Goal: Task Accomplishment & Management: Complete application form

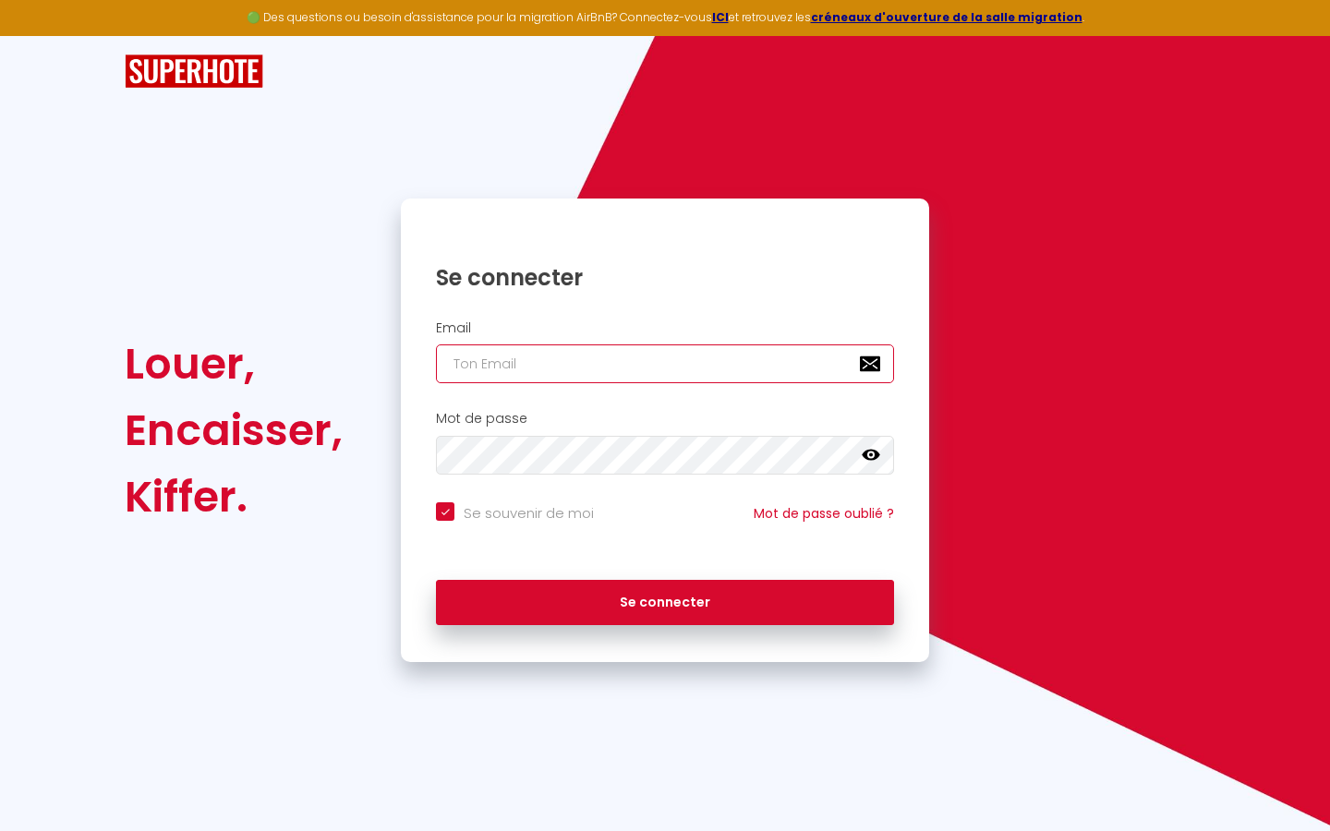
type input "s"
checkbox input "true"
type input "su"
checkbox input "true"
type input "sup"
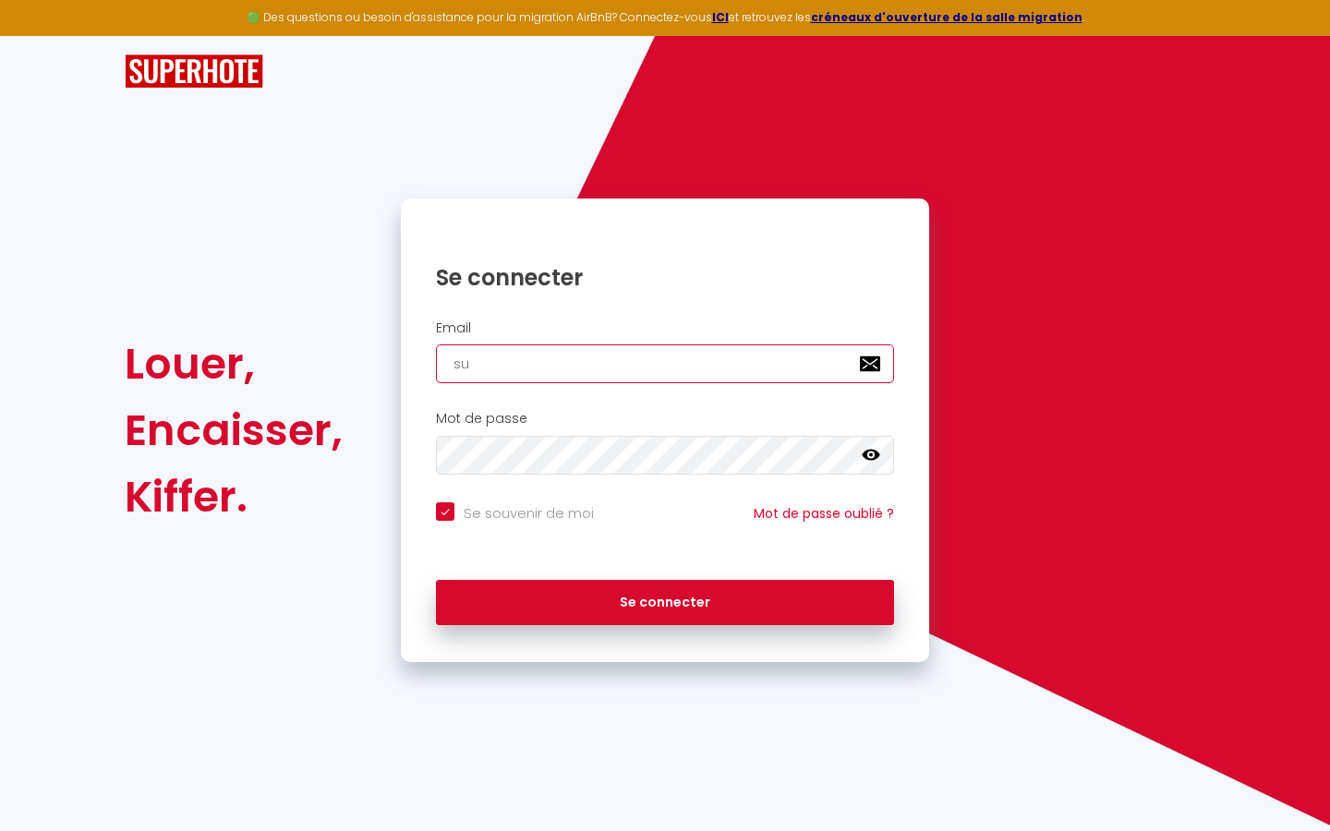
checkbox input "true"
type input "supe"
checkbox input "true"
type input "super"
checkbox input "true"
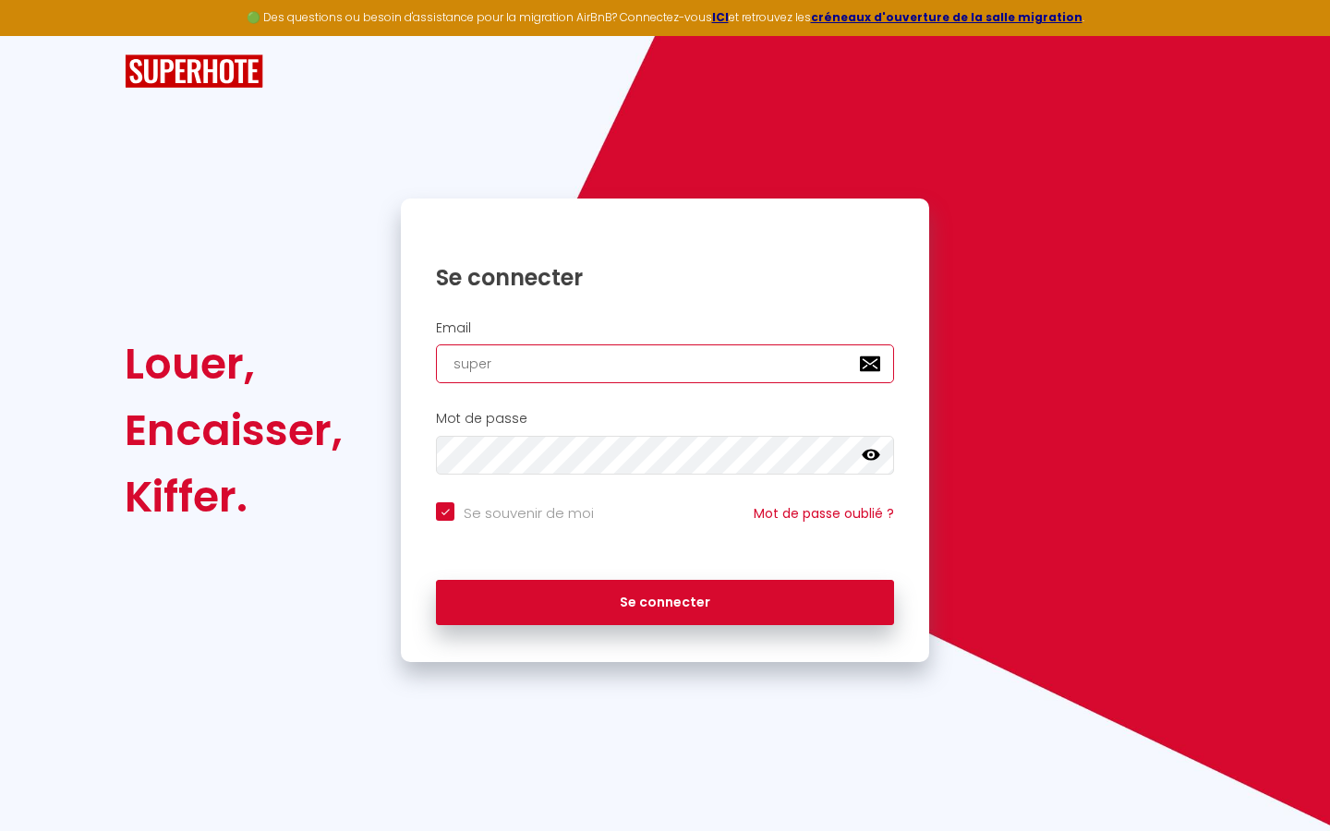
type input "superb"
checkbox input "true"
type input "superbo"
checkbox input "true"
type input "superbor"
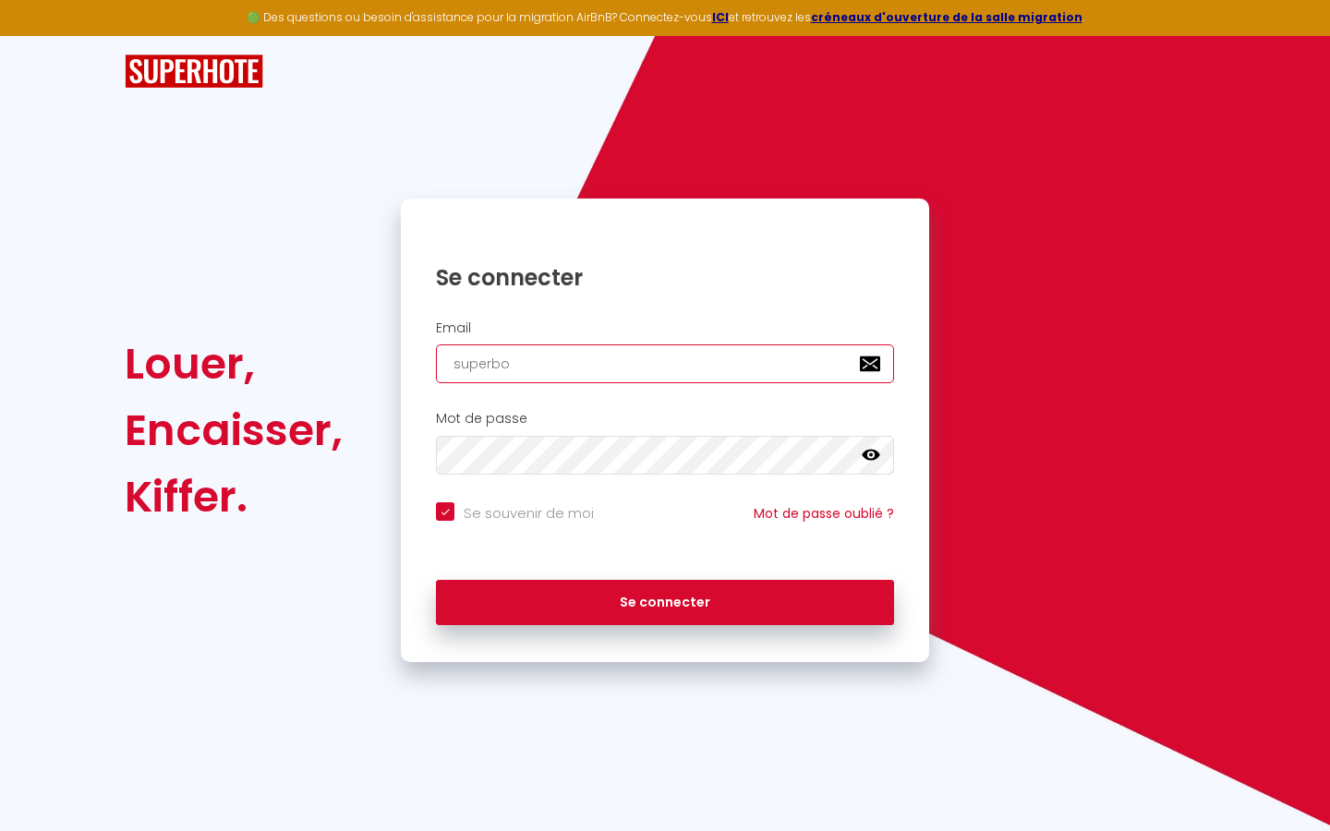
checkbox input "true"
type input "superbord"
checkbox input "true"
type input "superborde"
checkbox input "true"
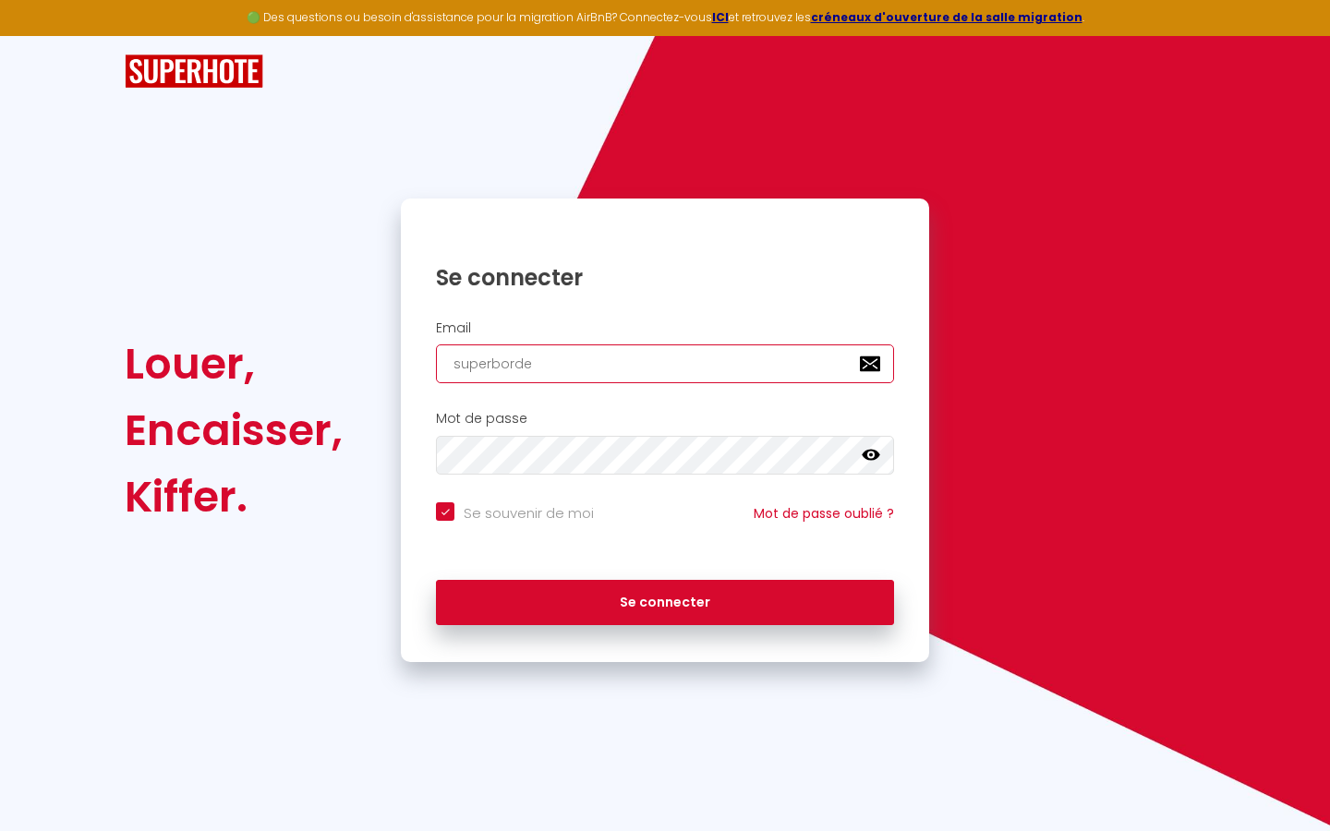
type input "superbordea"
checkbox input "true"
type input "superbordeau"
checkbox input "true"
type input "superbordeaux"
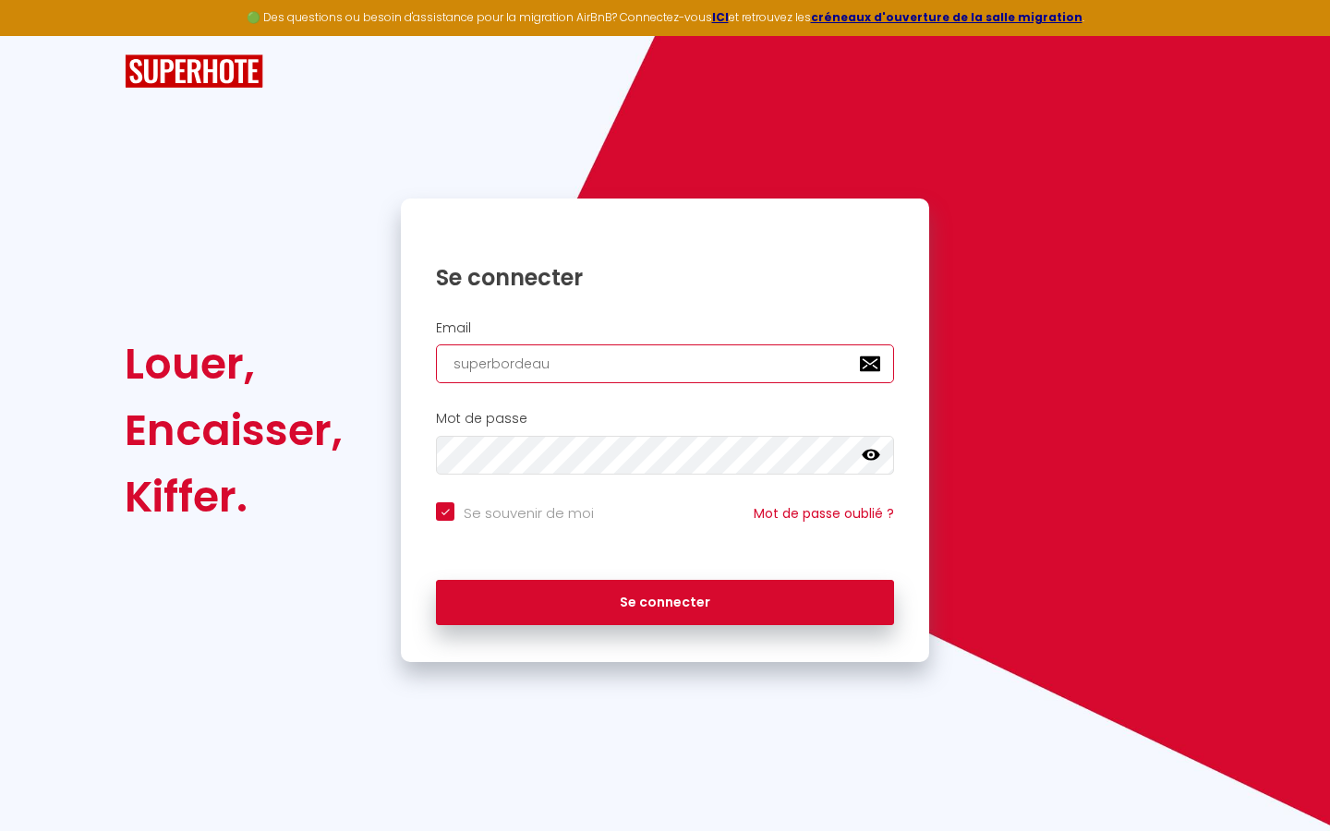
checkbox input "true"
type input "superbordeaux@"
checkbox input "true"
type input "superbordeaux@g"
checkbox input "true"
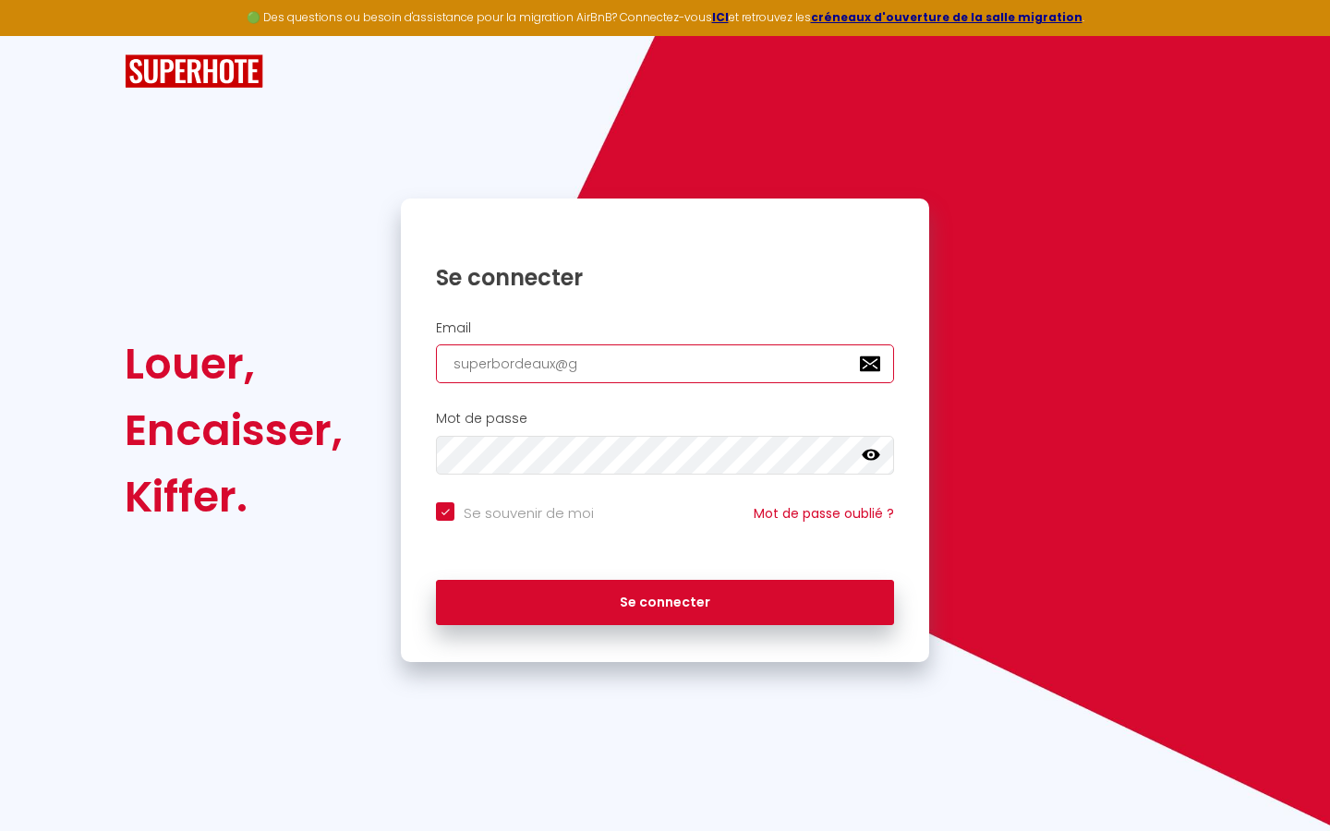
type input "superbordeaux@gm"
checkbox input "true"
type input "superbordeaux@gma"
checkbox input "true"
type input "superbordeaux@gmai"
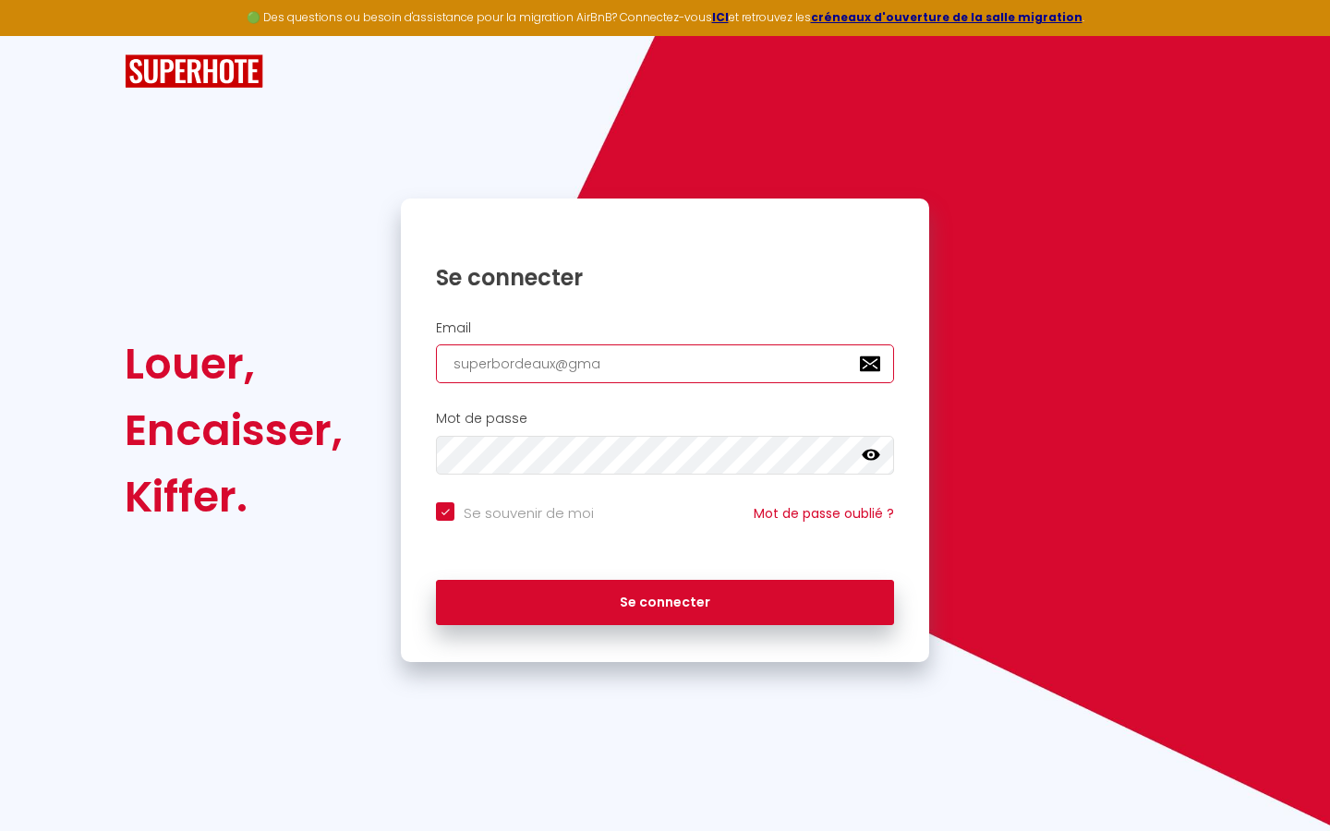
checkbox input "true"
type input "[EMAIL_ADDRESS]"
checkbox input "true"
type input "[EMAIL_ADDRESS]."
checkbox input "true"
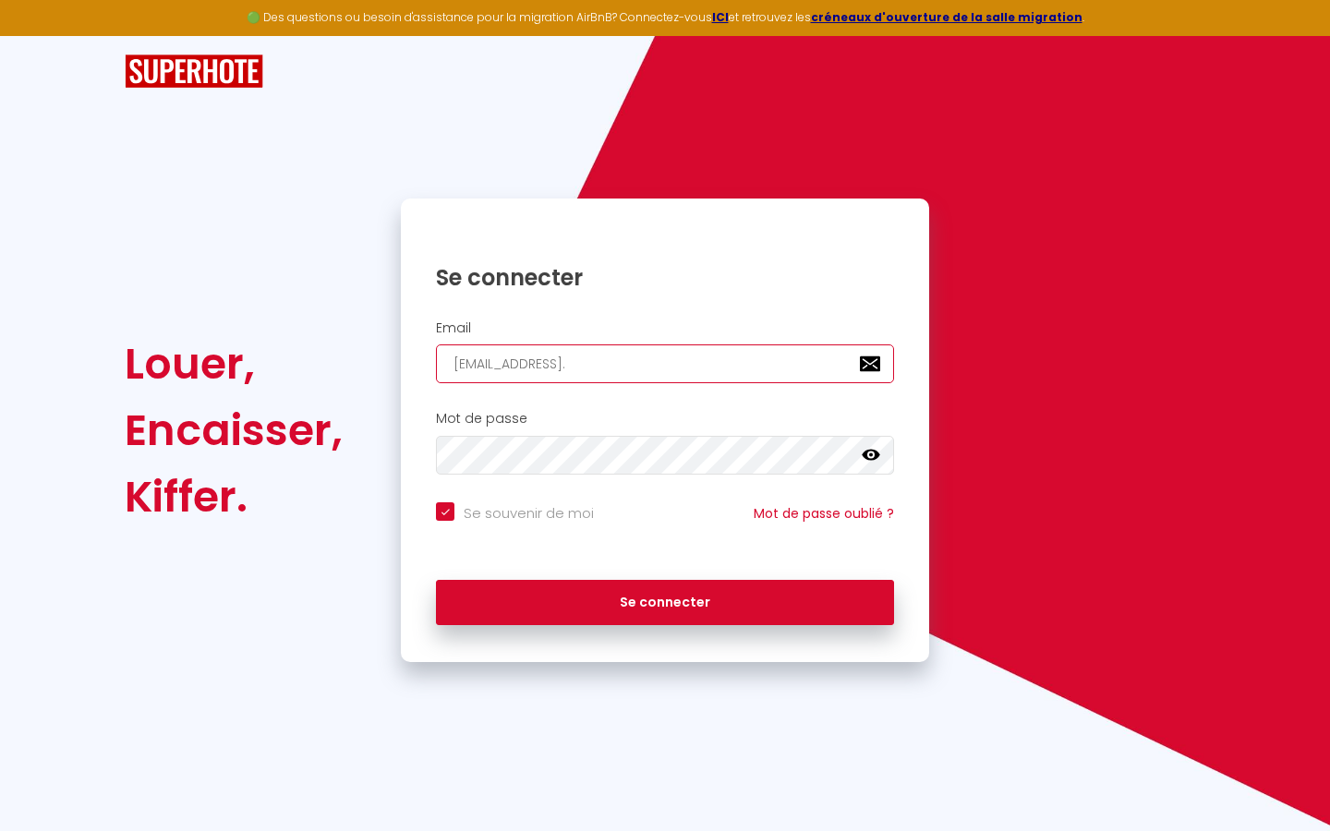
type input "superbordeaux@gmail.c"
checkbox input "true"
type input "[EMAIL_ADDRESS][DOMAIN_NAME]"
checkbox input "true"
type input "[EMAIL_ADDRESS][DOMAIN_NAME]"
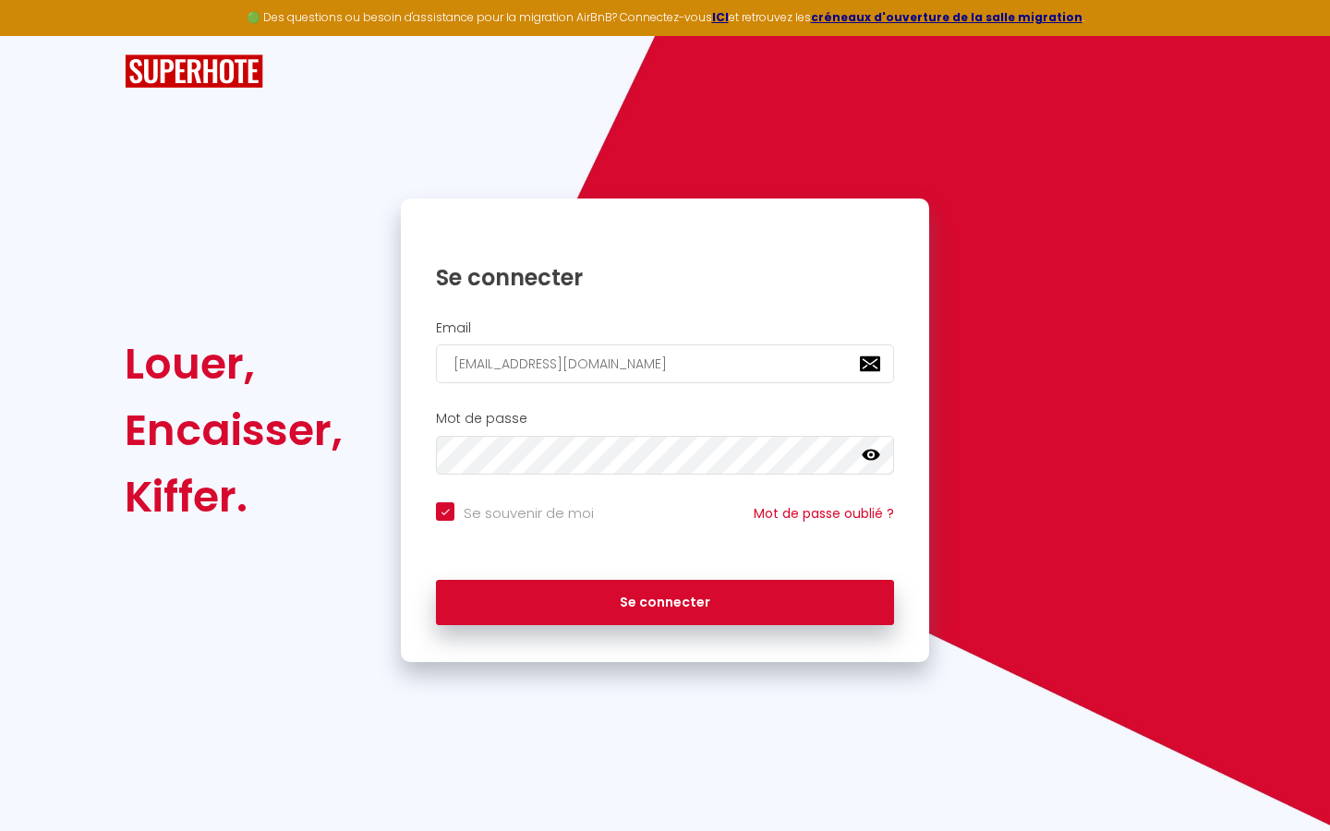
checkbox input "true"
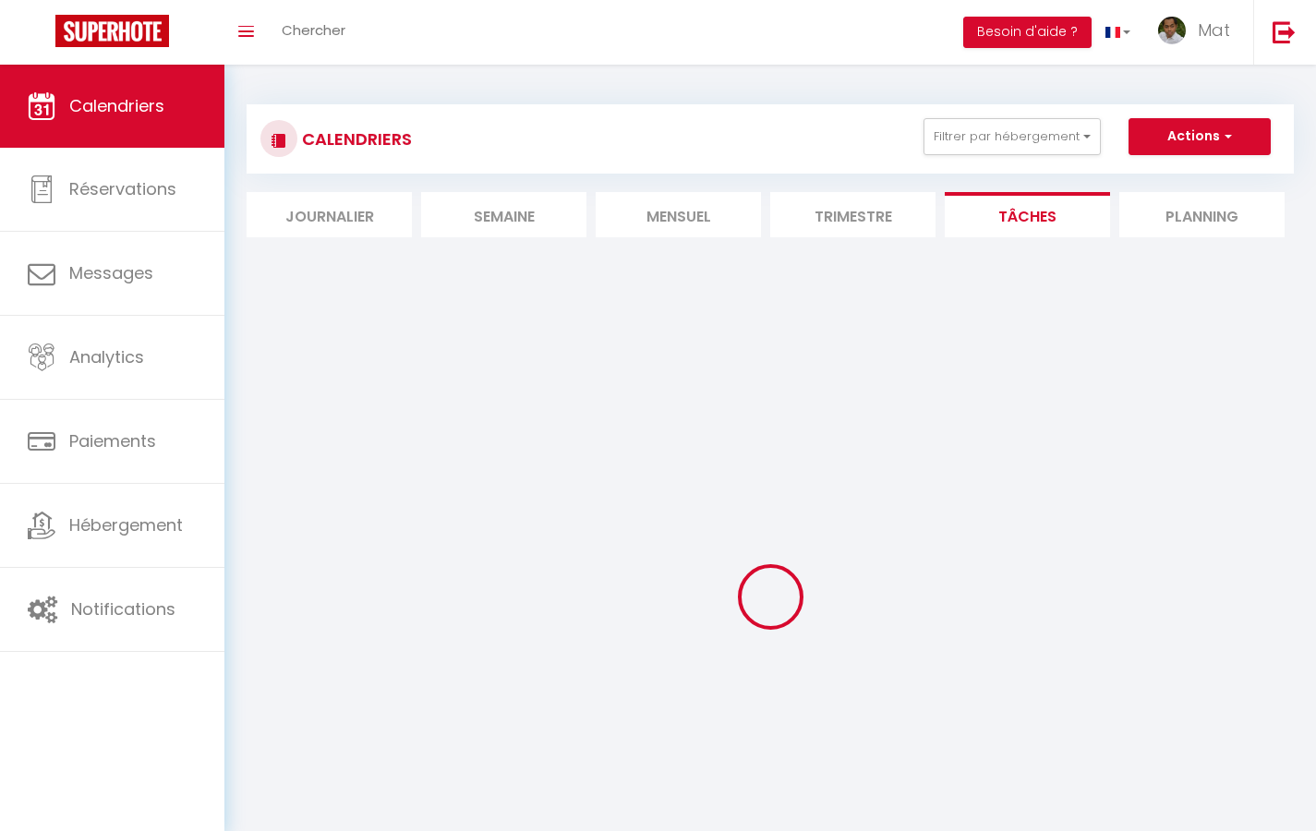
select select
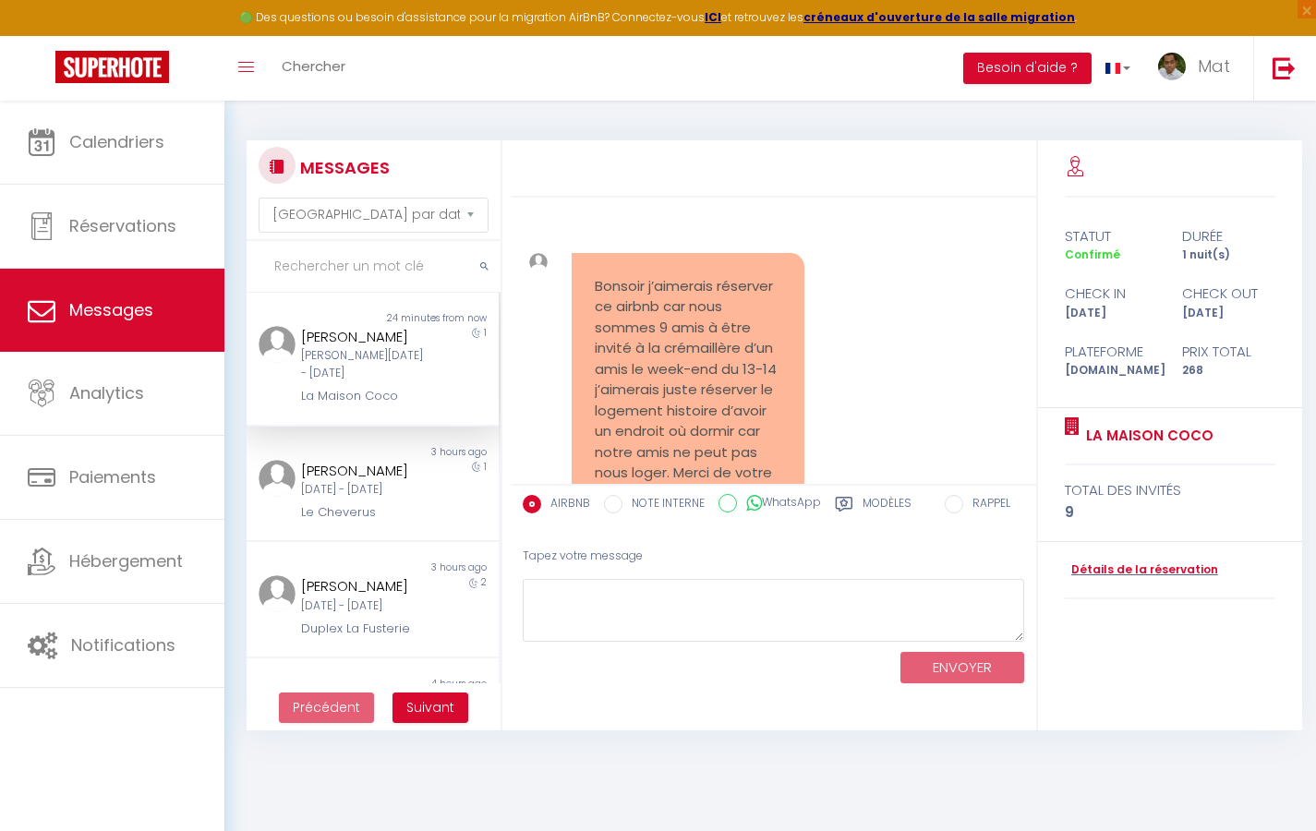
scroll to position [8660, 0]
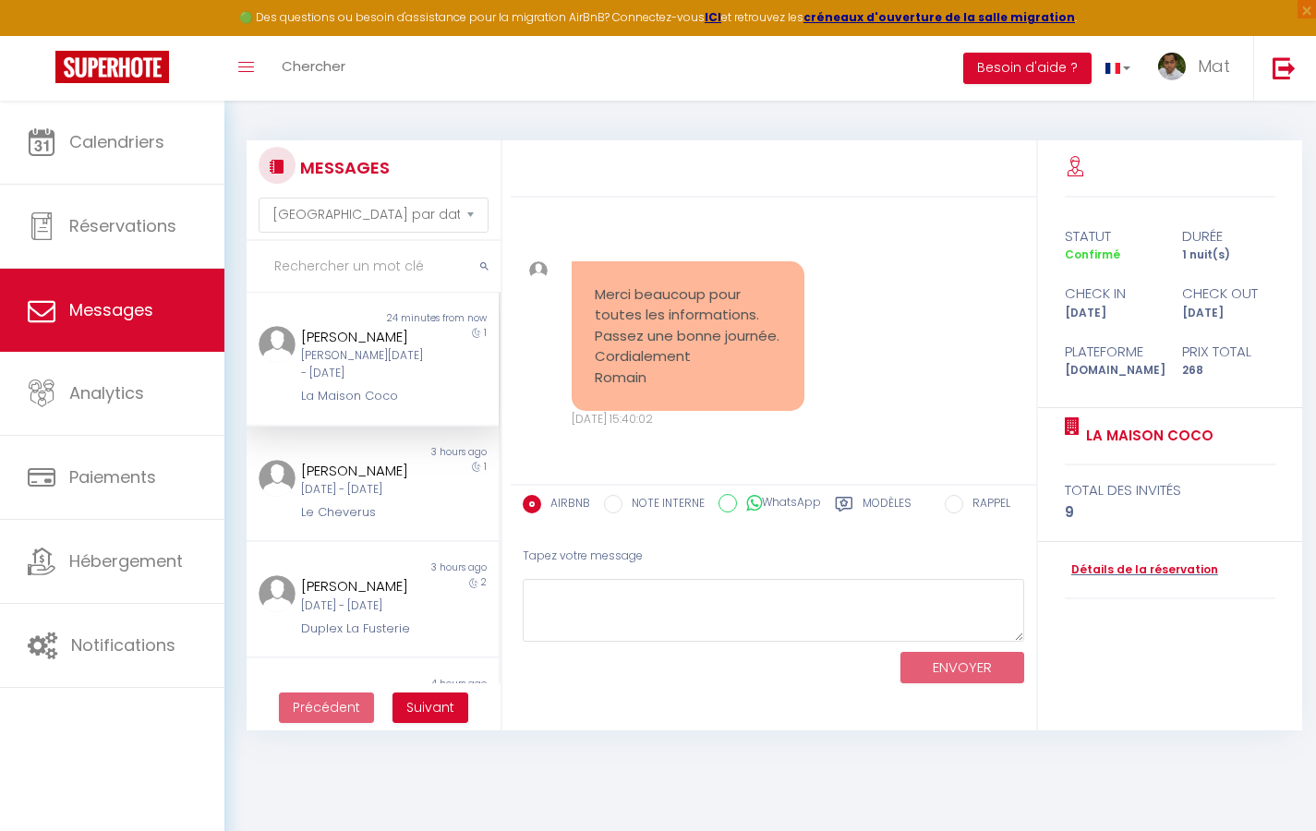
select select "2025"
select select "9"
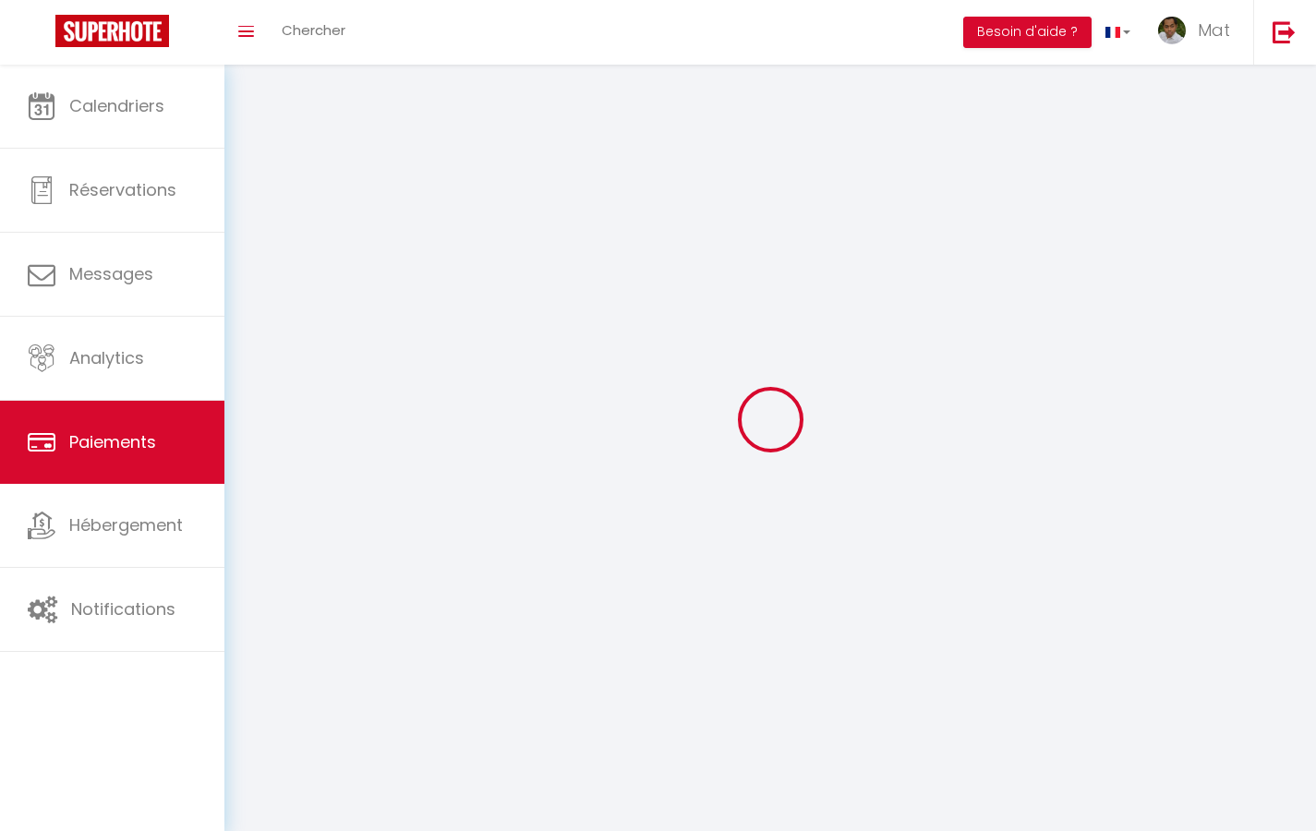
select select "2"
select select "0"
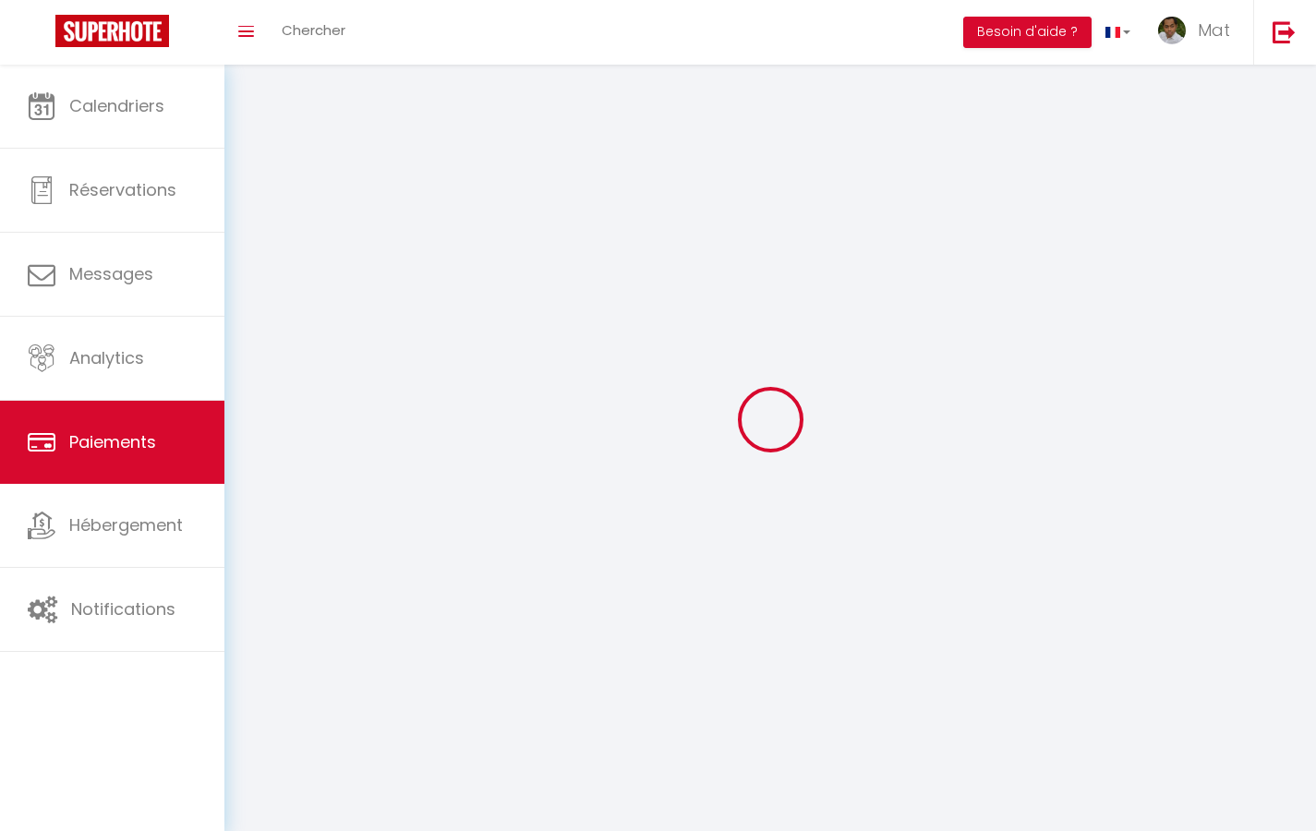
select select "0"
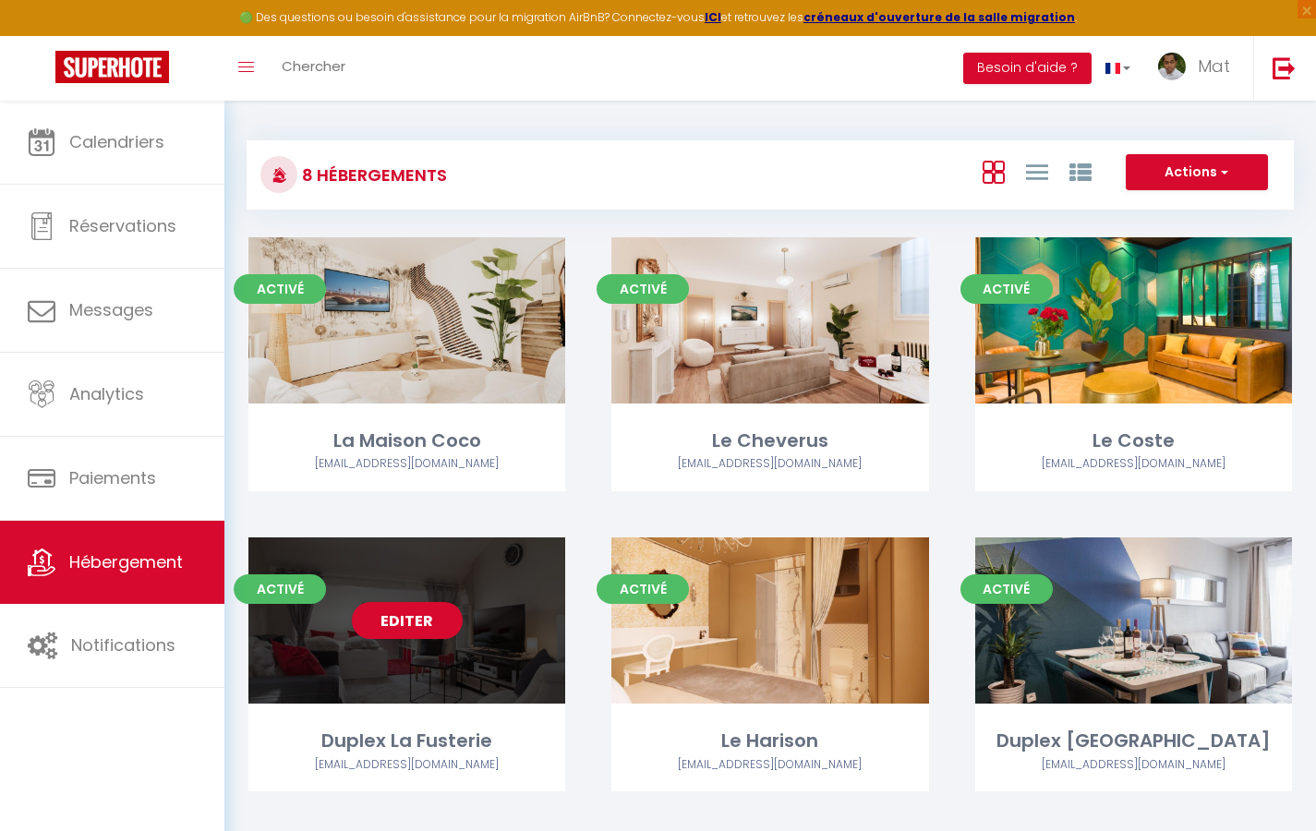
select select "3"
select select "2"
select select "1"
select select
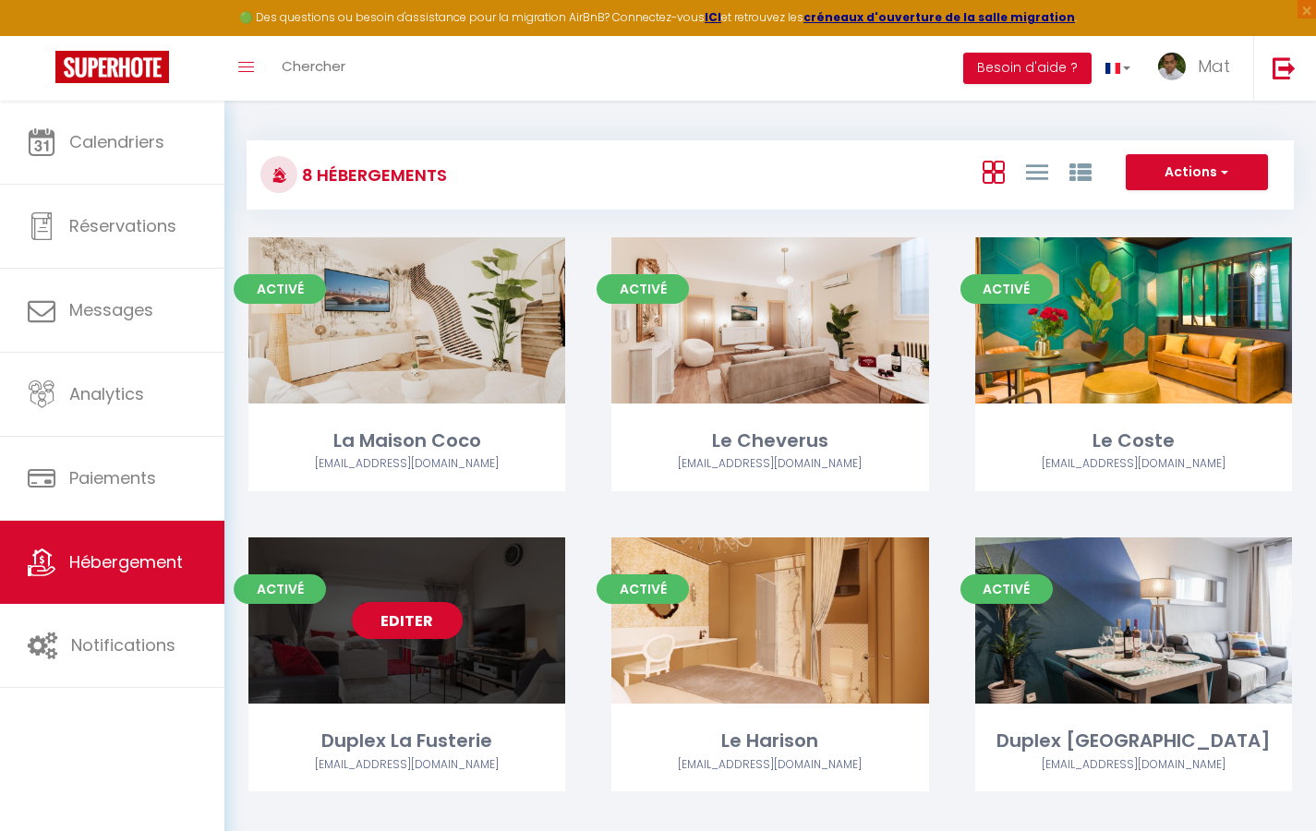
select select "28"
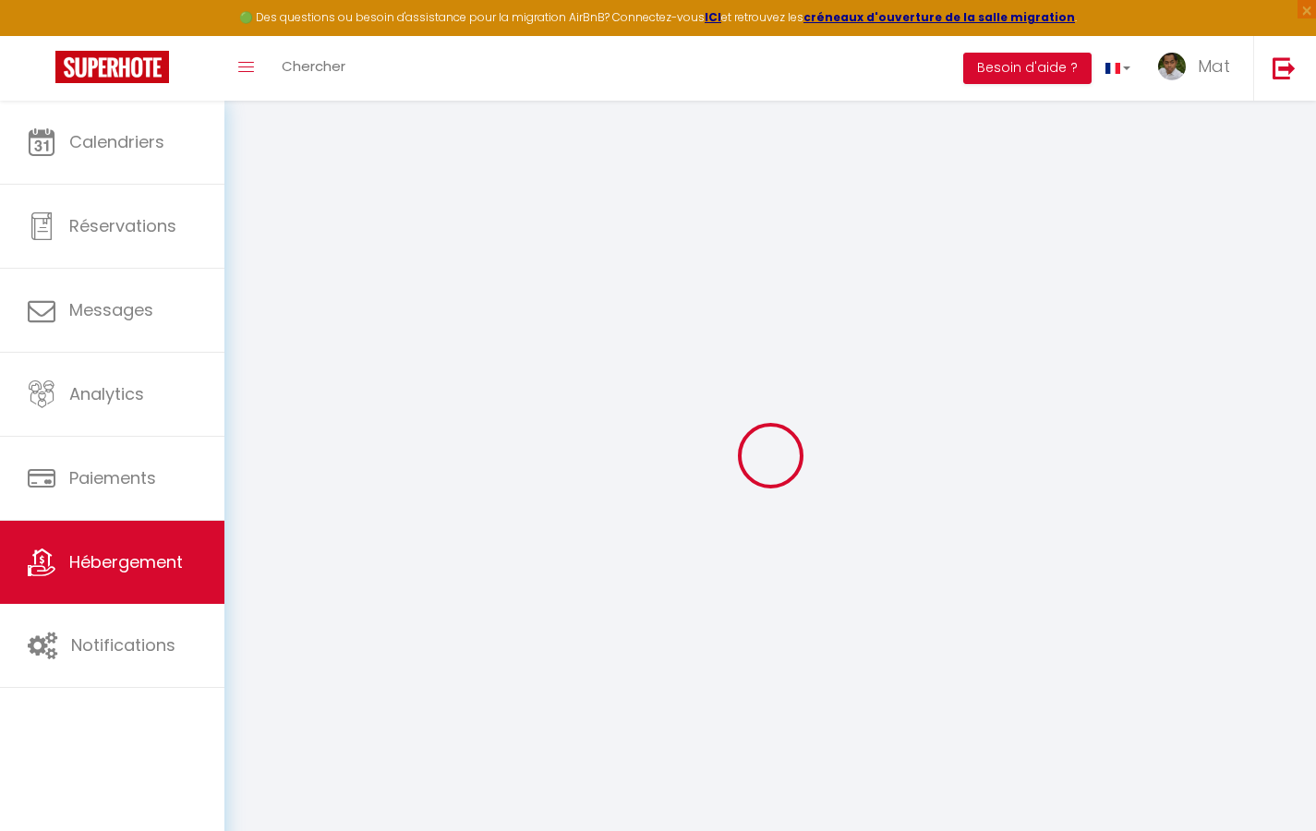
select select
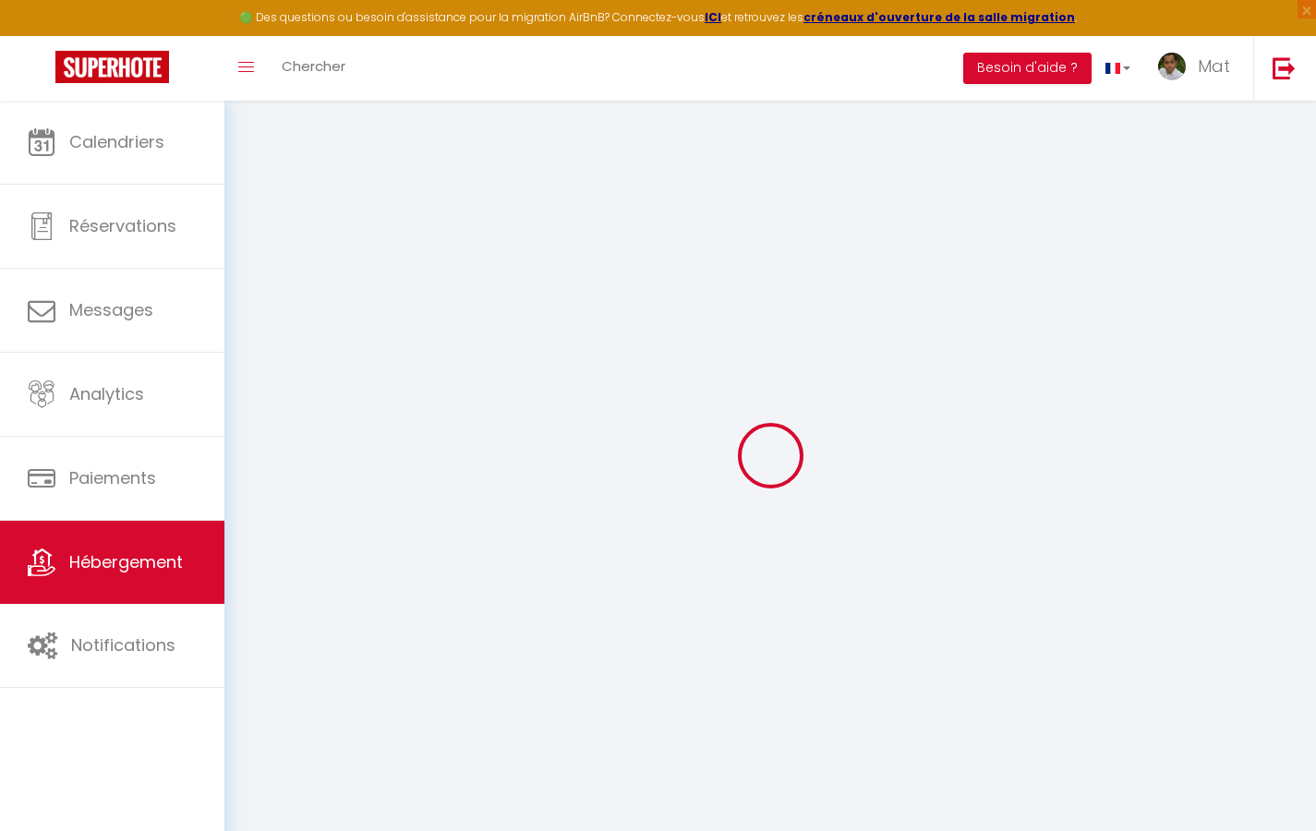
select select
checkbox input "false"
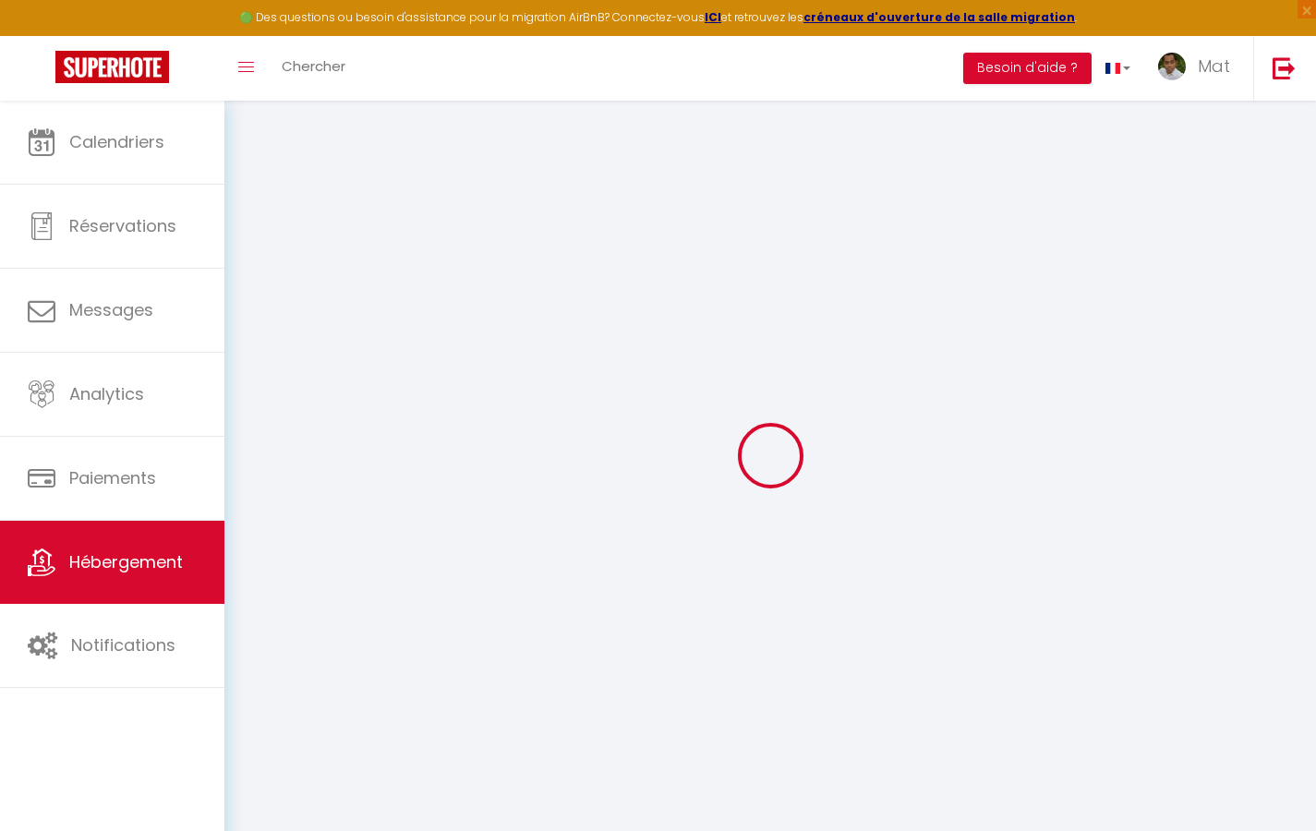
select select
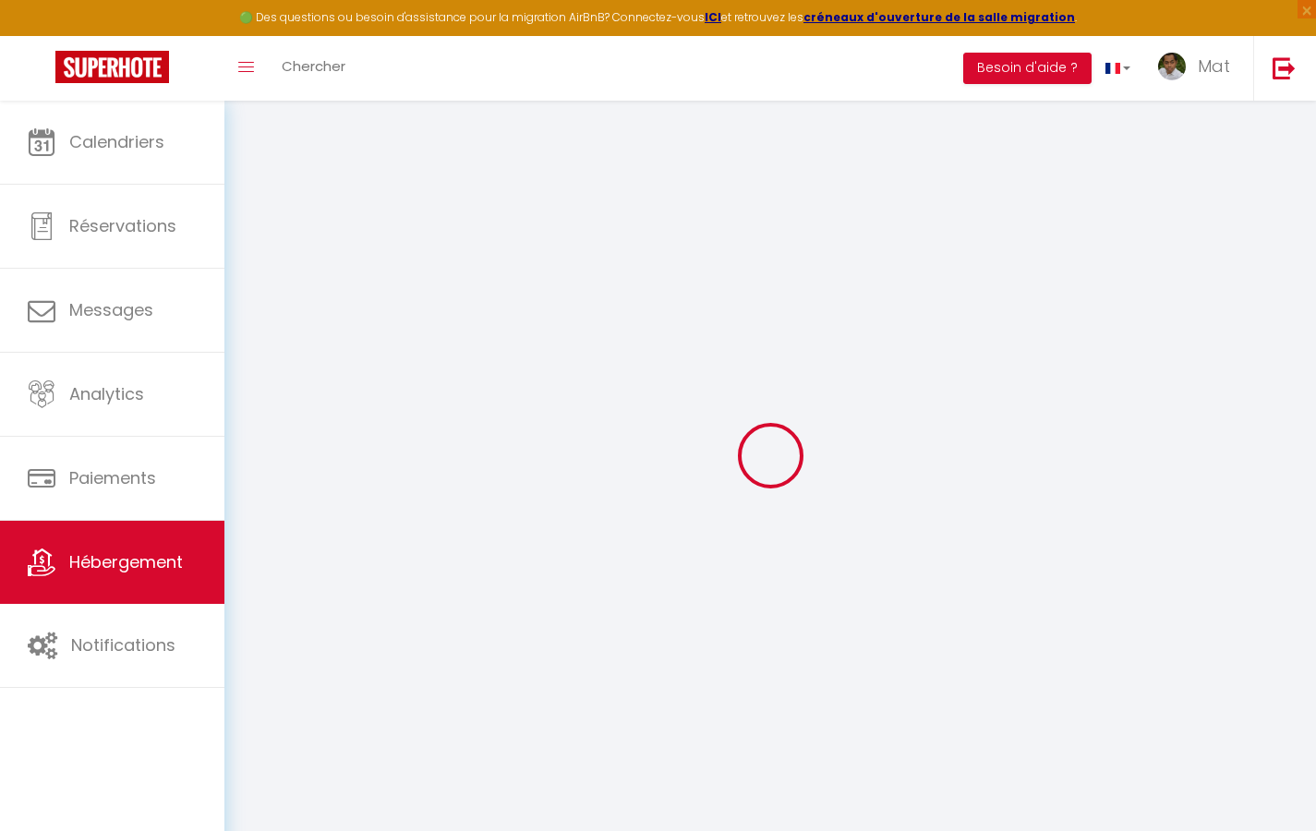
select select
checkbox input "false"
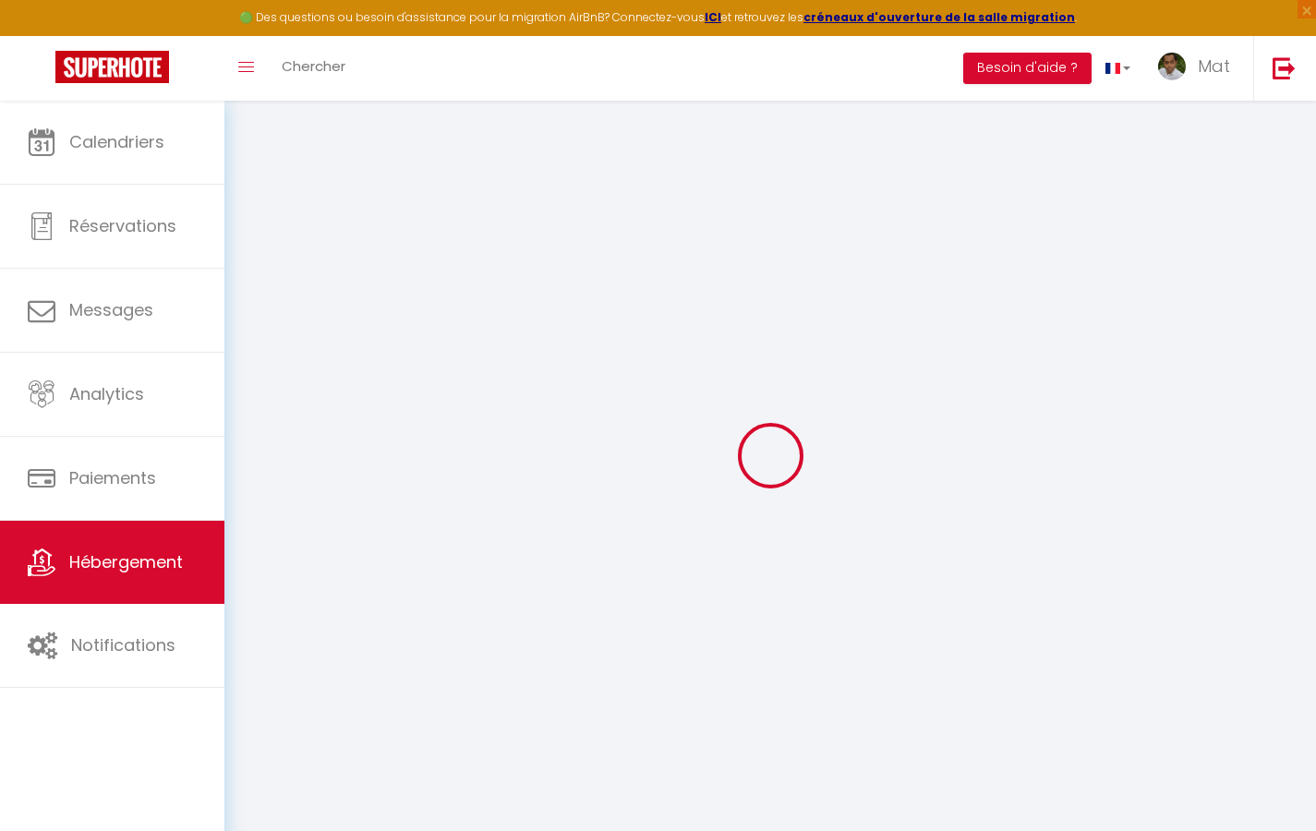
checkbox input "false"
select select
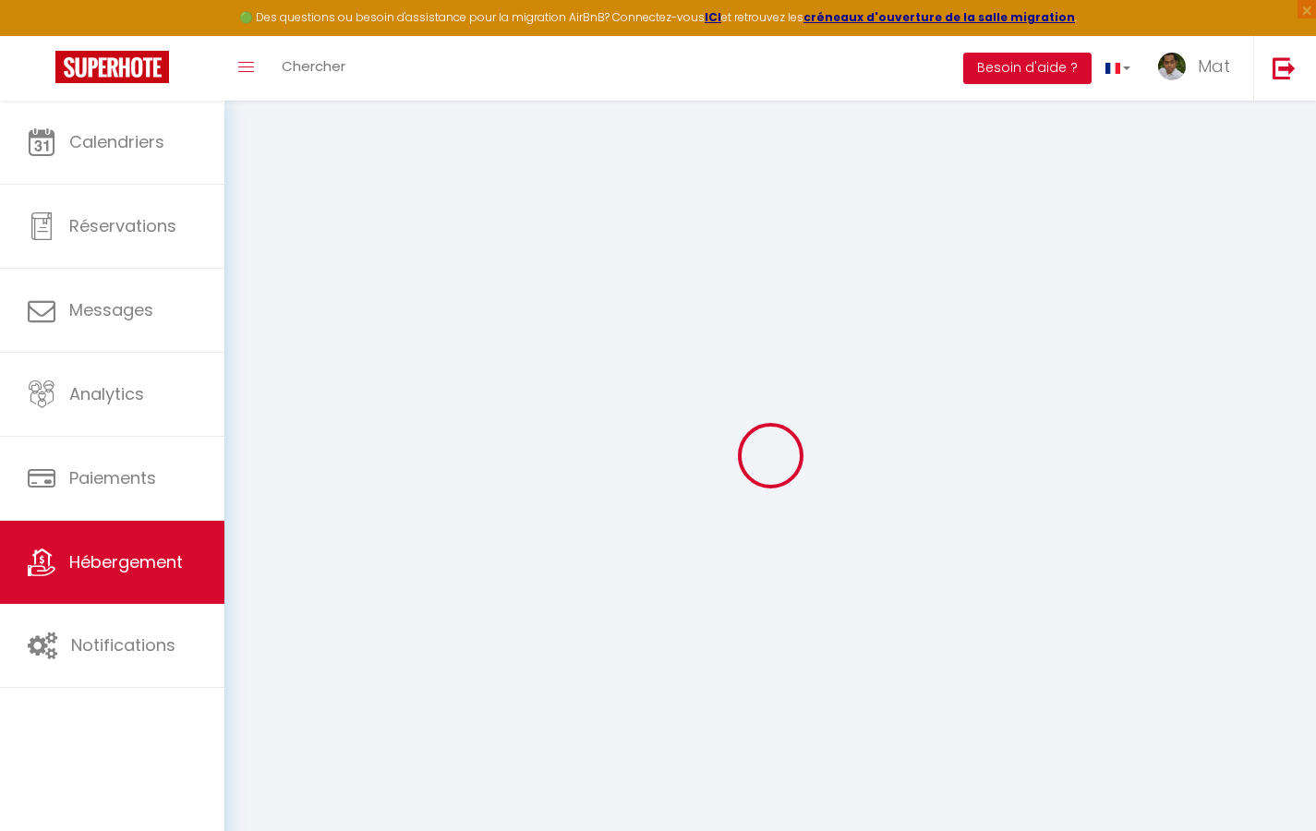
select select
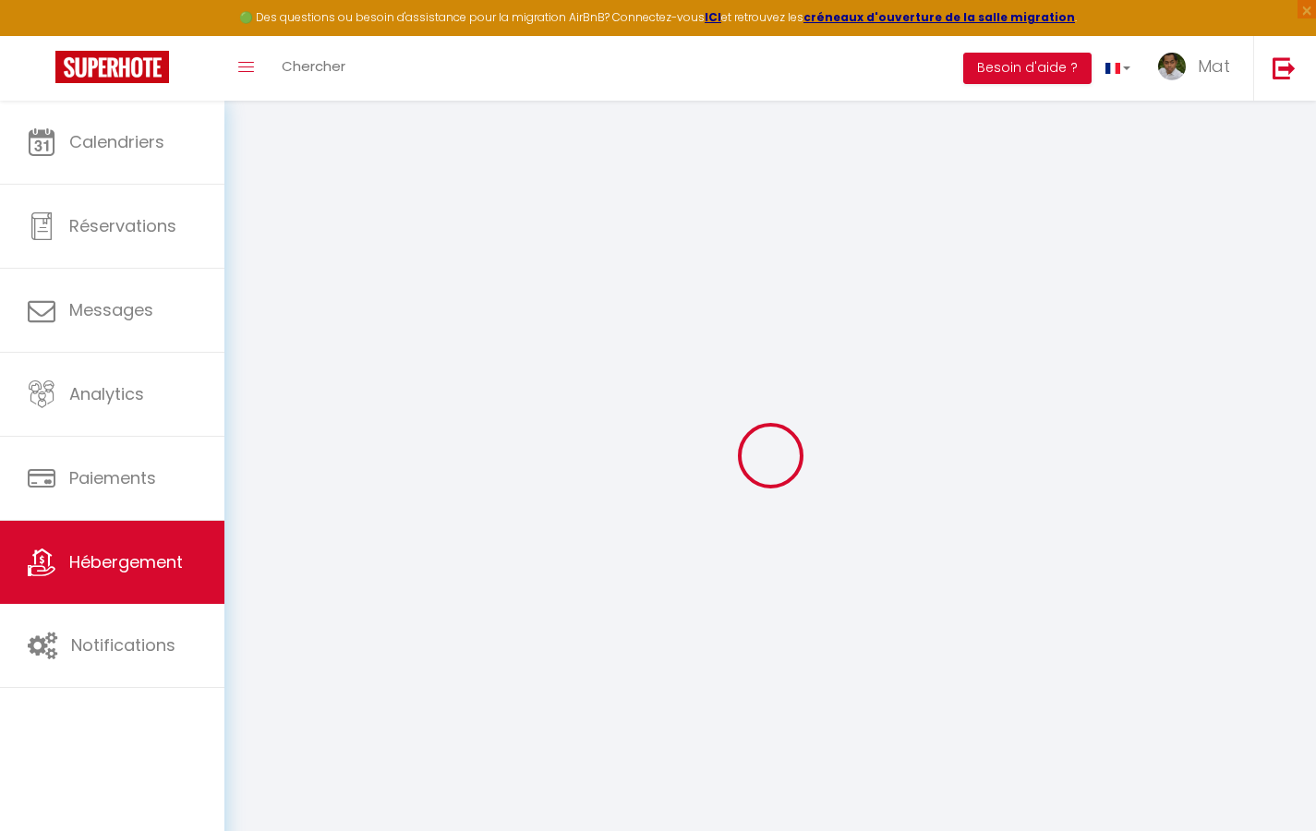
checkbox input "false"
select select
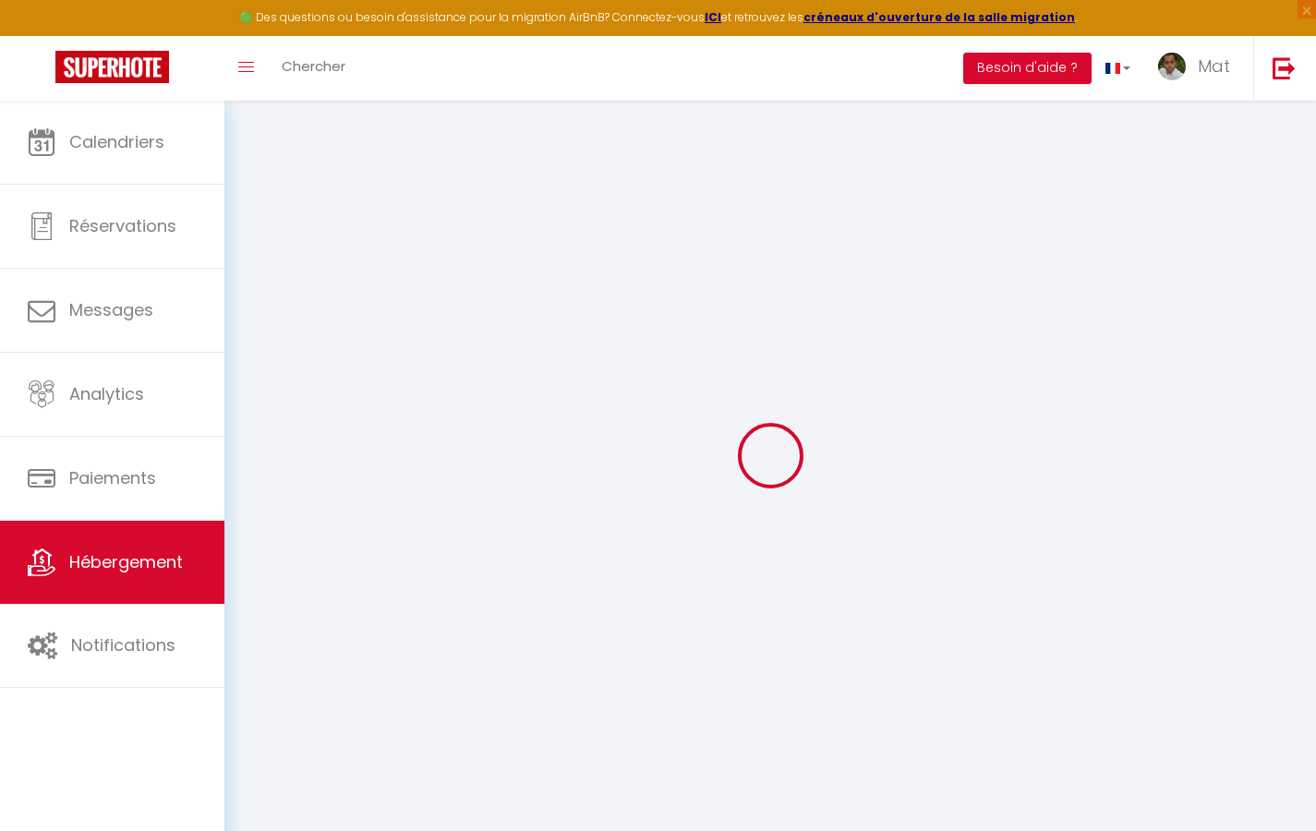
select select
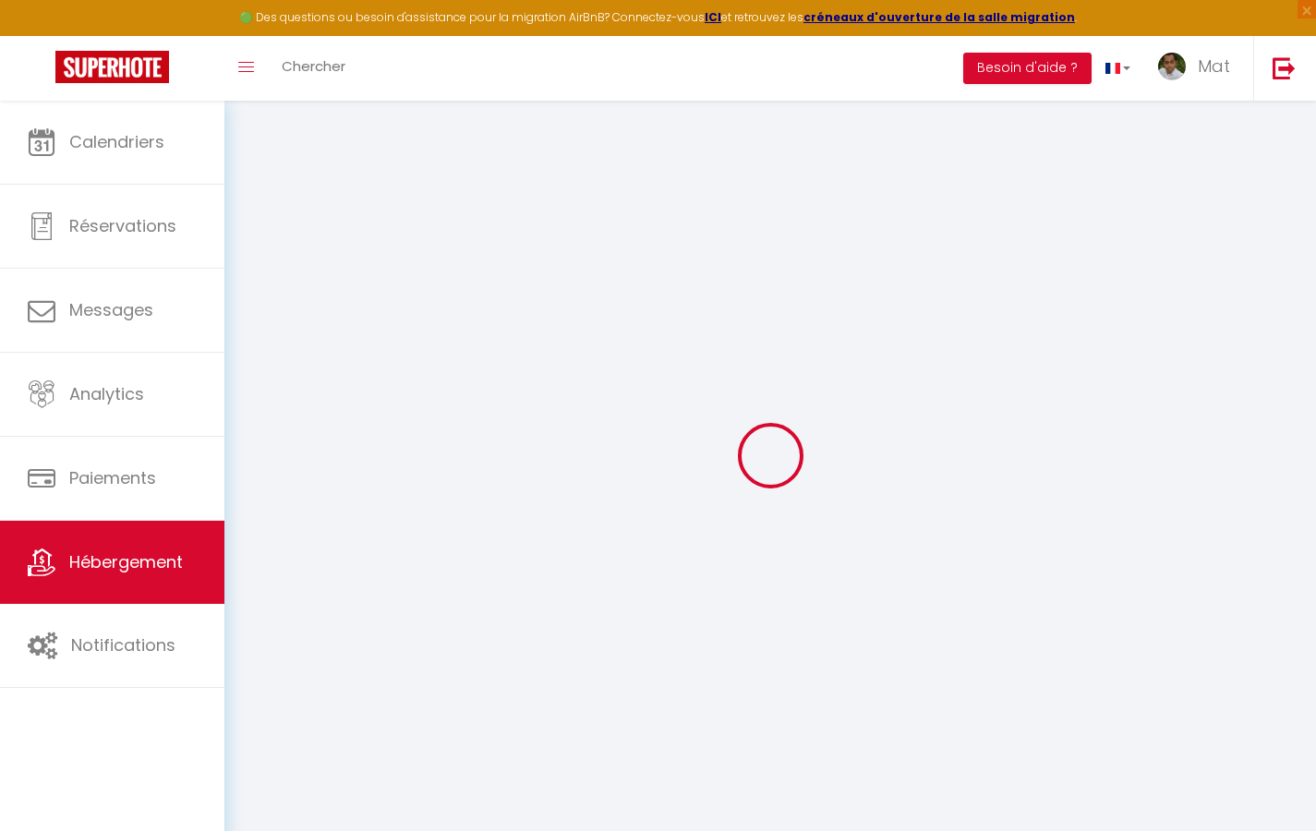
select select
checkbox input "false"
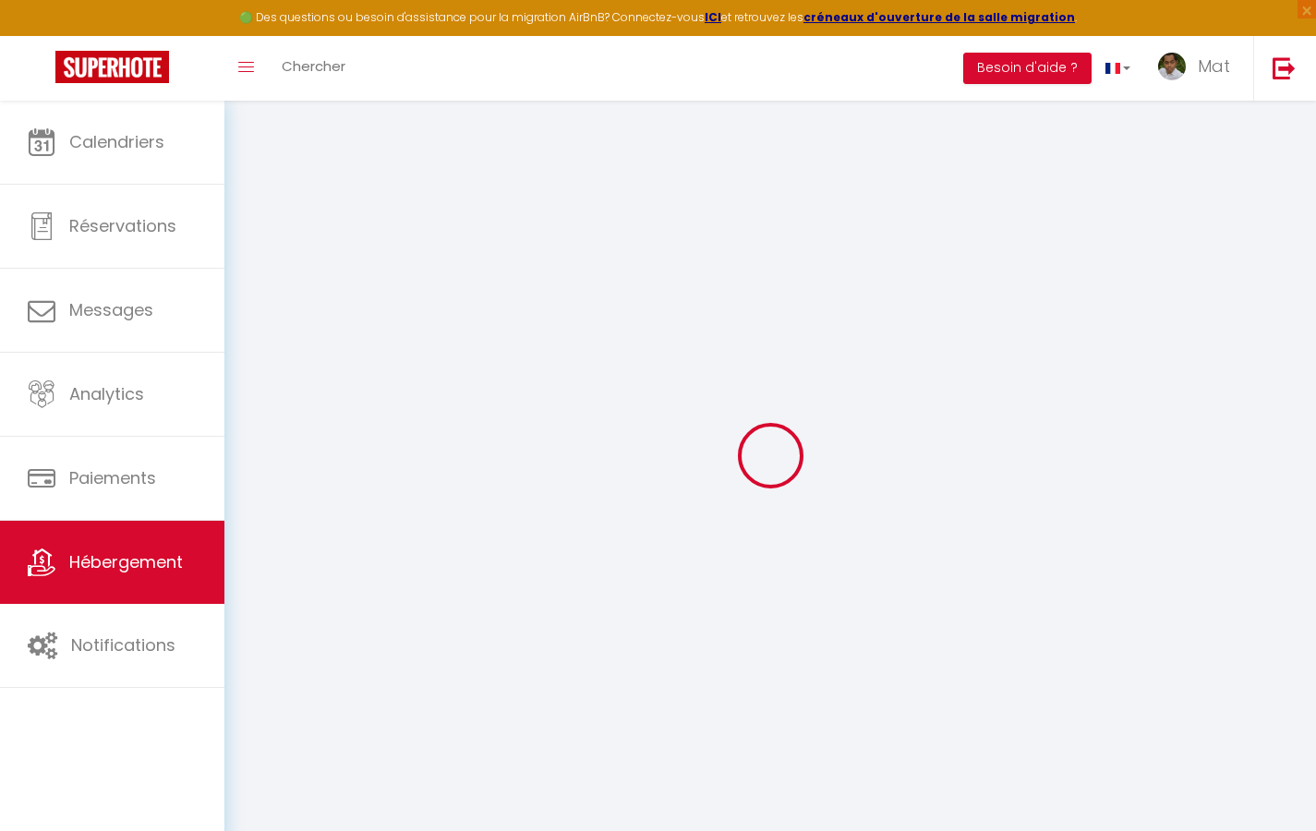
checkbox input "false"
select select
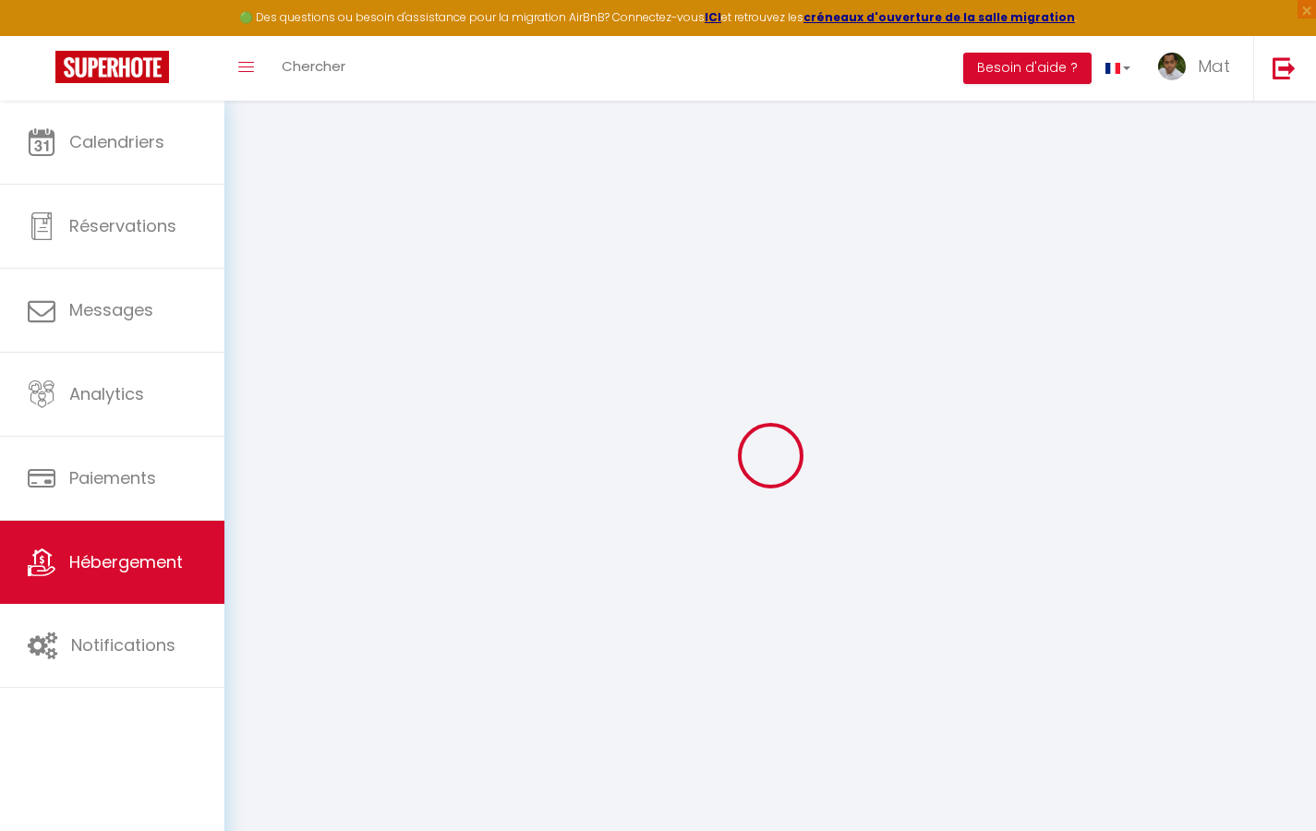
select select
checkbox input "false"
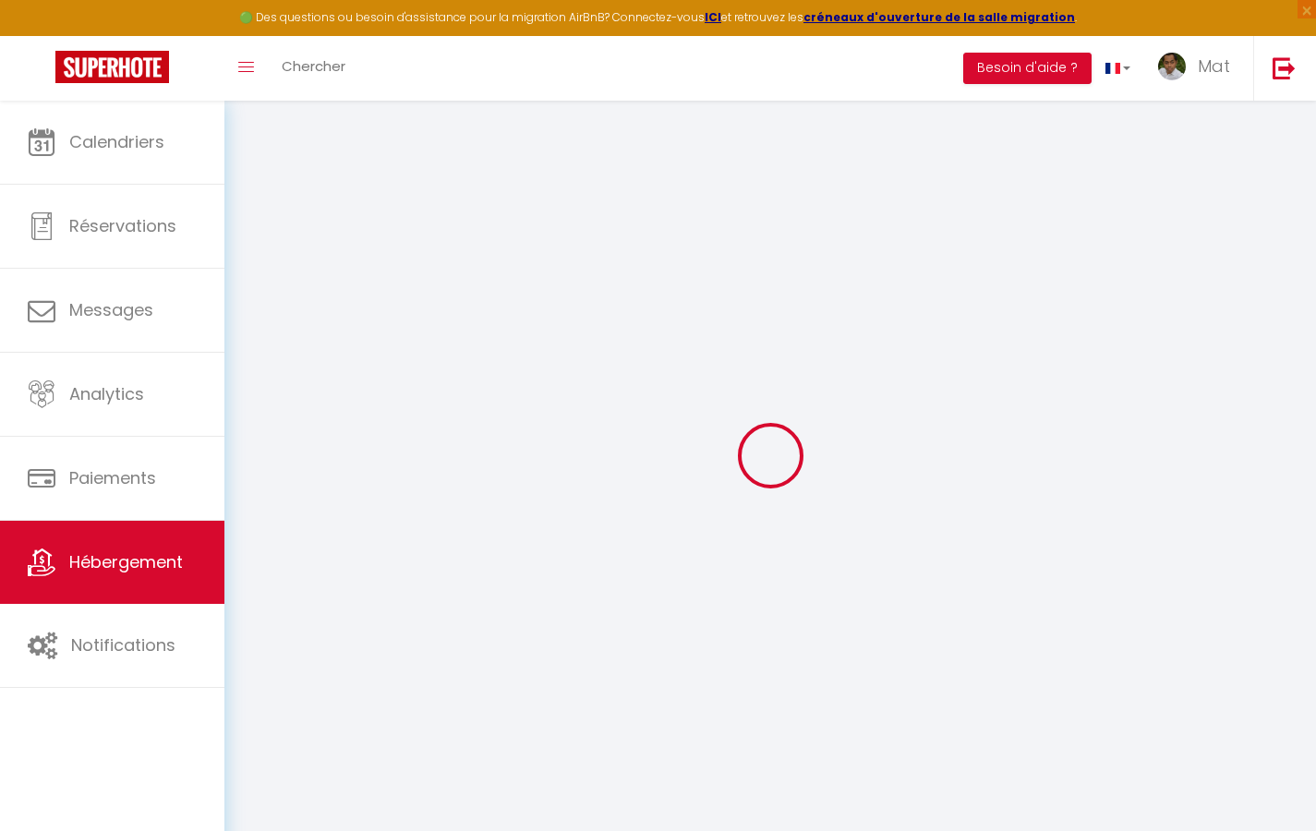
checkbox input "false"
select select
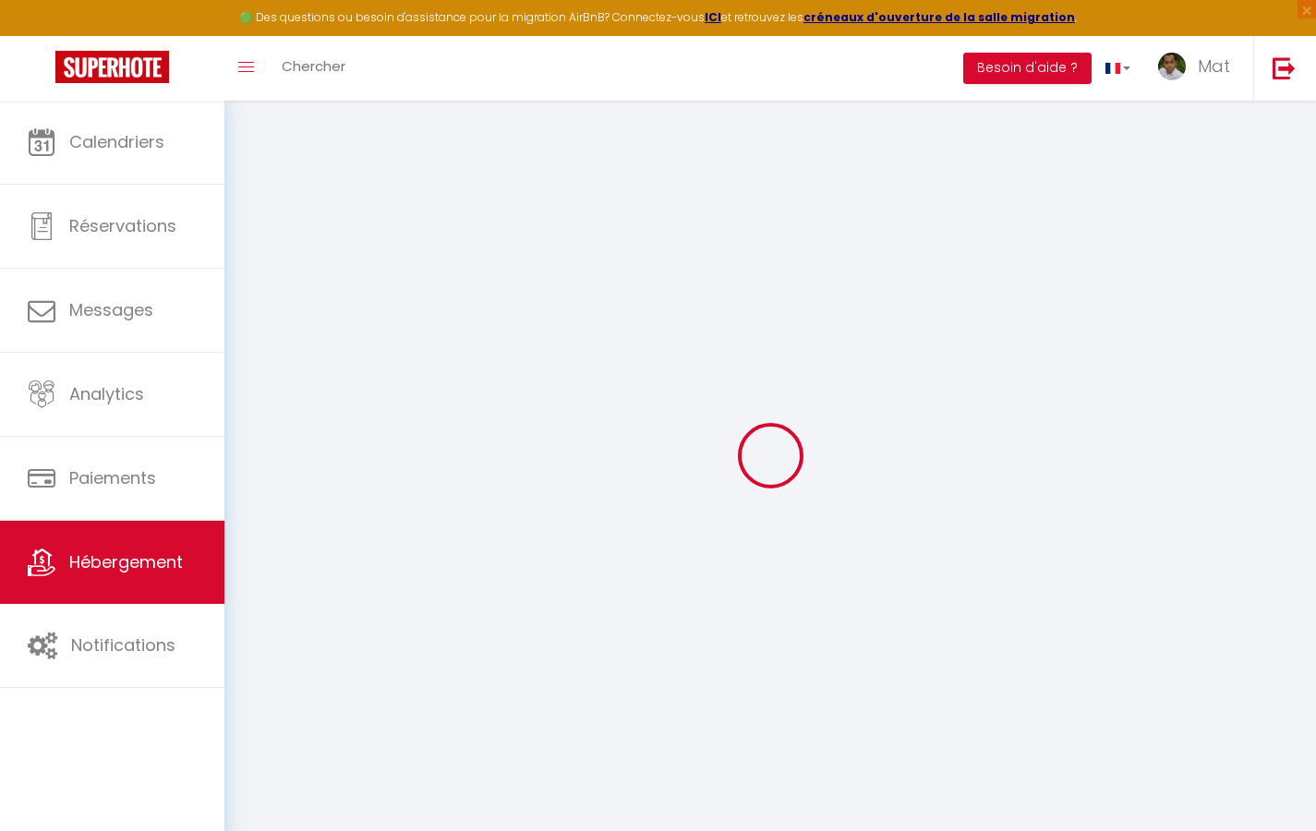
type input "Duplex La Fusterie"
type input "IMMO"
type input "MRA"
type input "[STREET_ADDRESS]"
type input "33800"
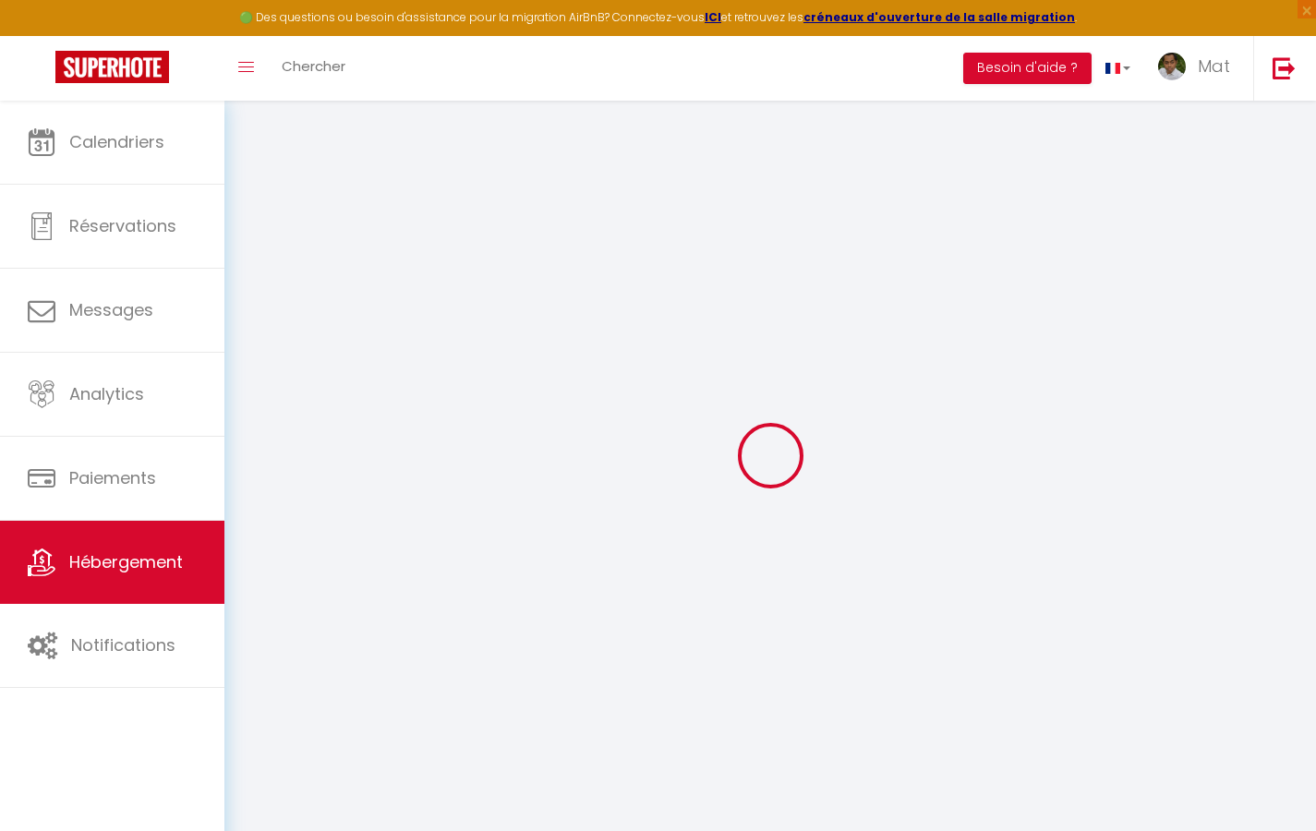
type input "[GEOGRAPHIC_DATA]"
select select "6"
type input "35"
type input "20"
type input "30"
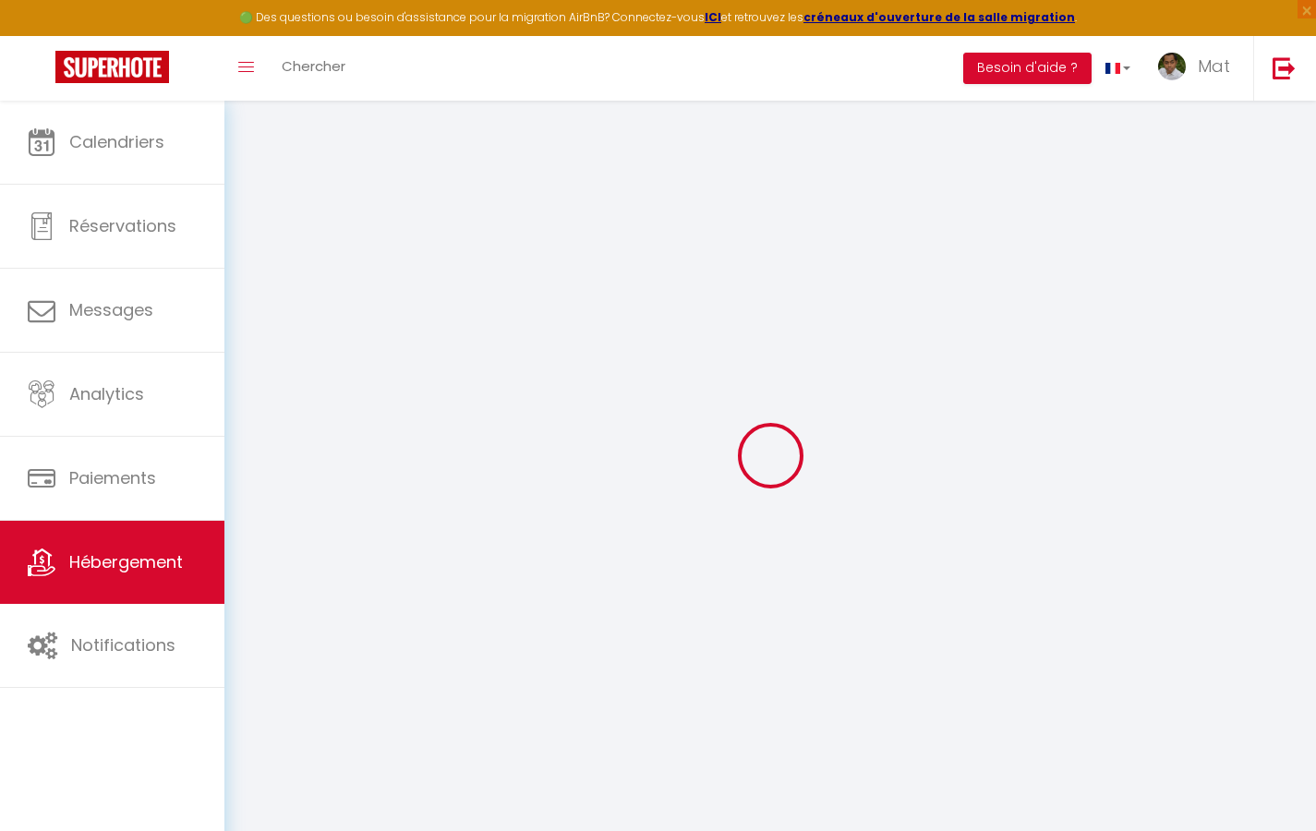
type input "1.65"
type input "200"
select select
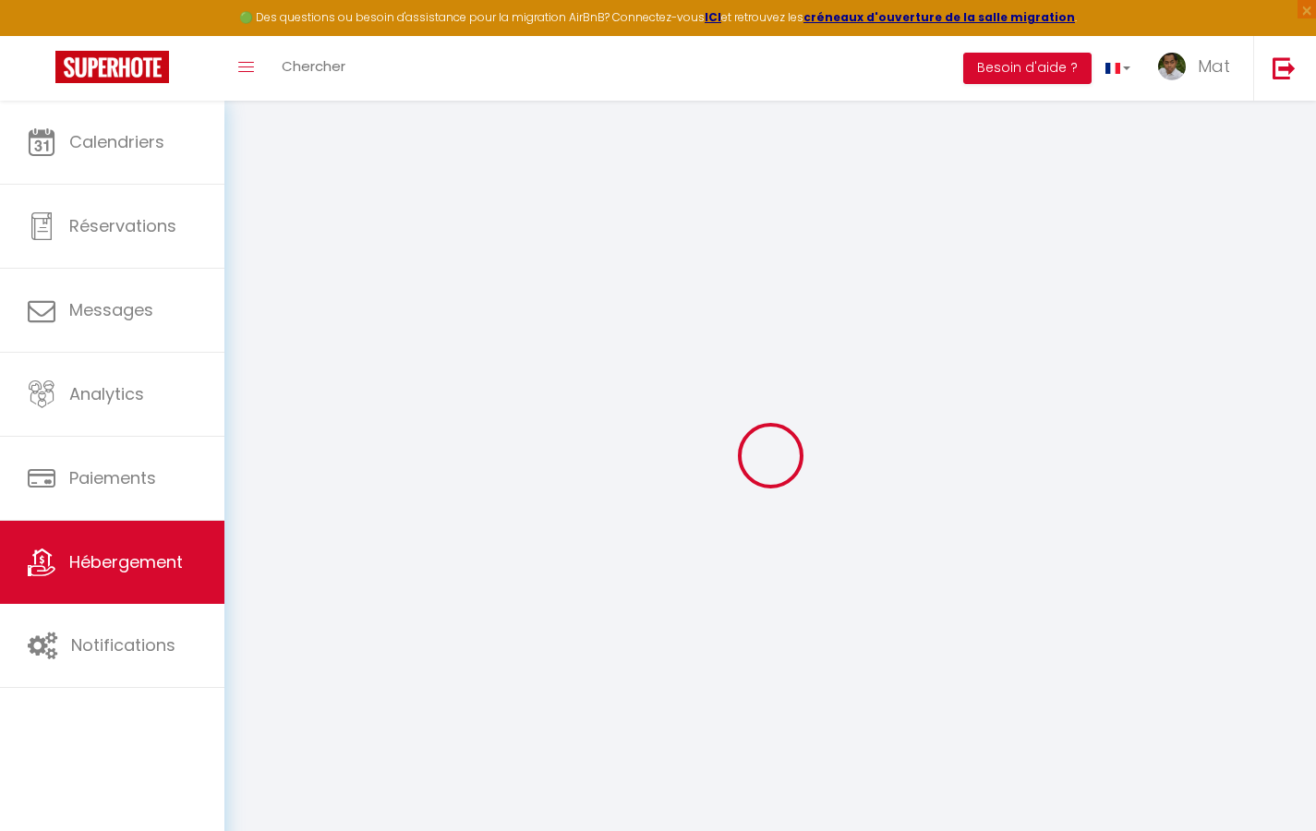
select select
type input "[STREET_ADDRESS]"
type input "33800"
type input "[GEOGRAPHIC_DATA]"
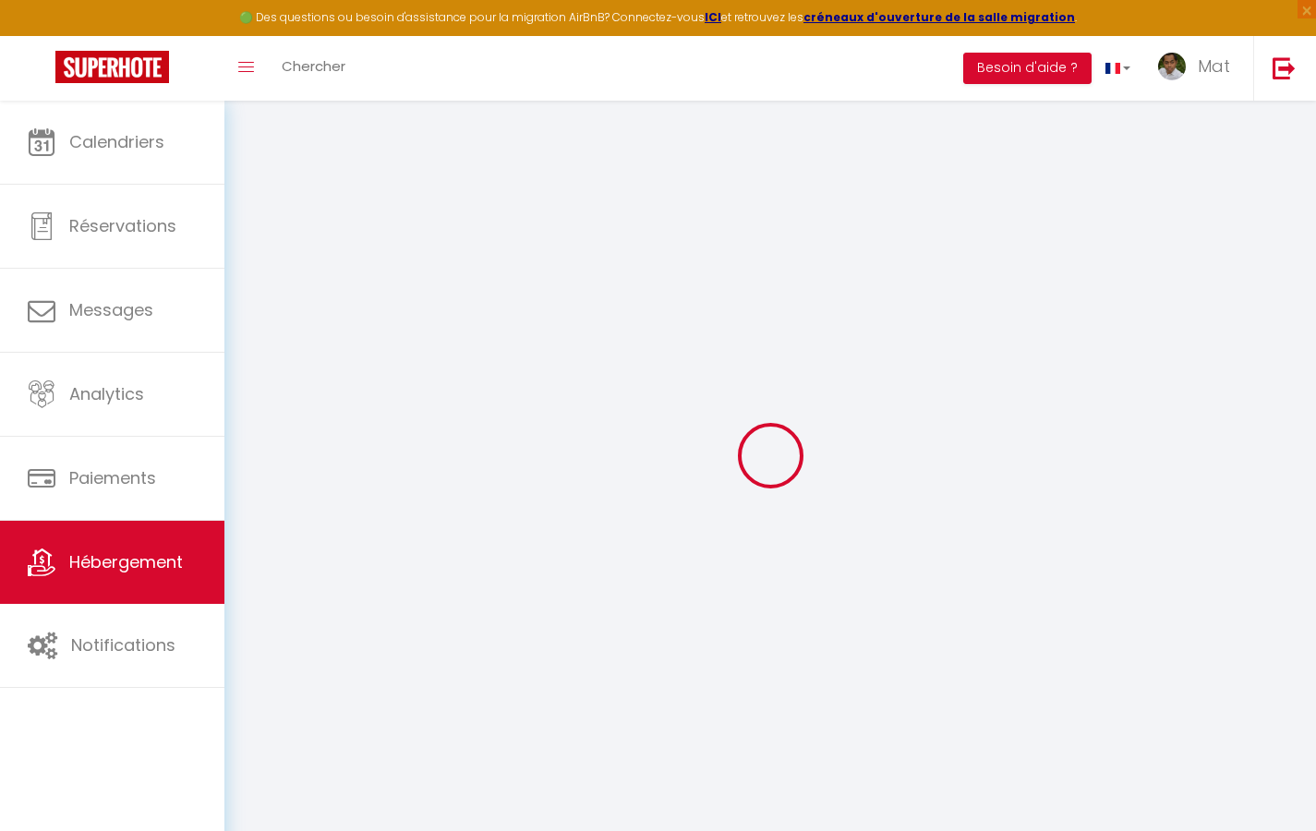
type input "[EMAIL_ADDRESS][DOMAIN_NAME]"
select select "742"
checkbox input "true"
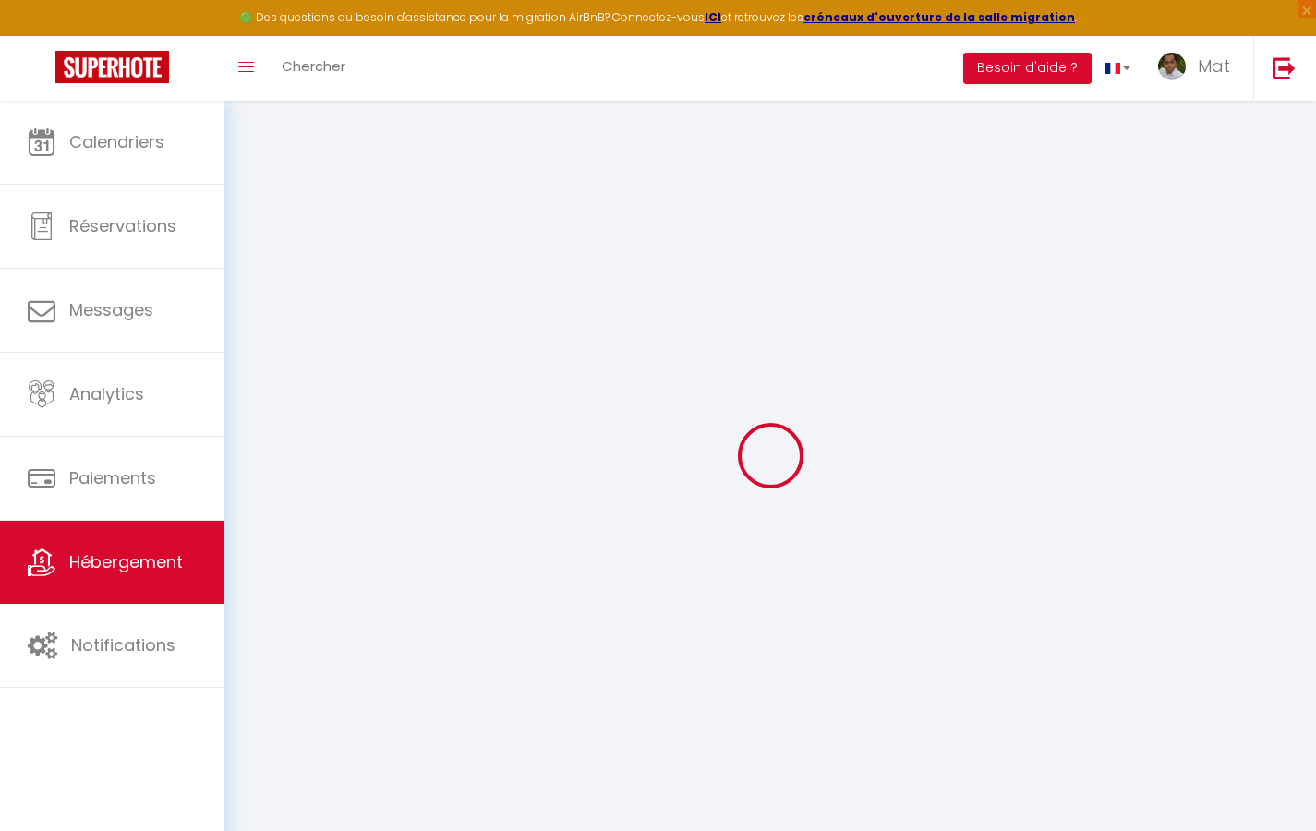
checkbox input "false"
type input "10"
type input "50"
type input "0"
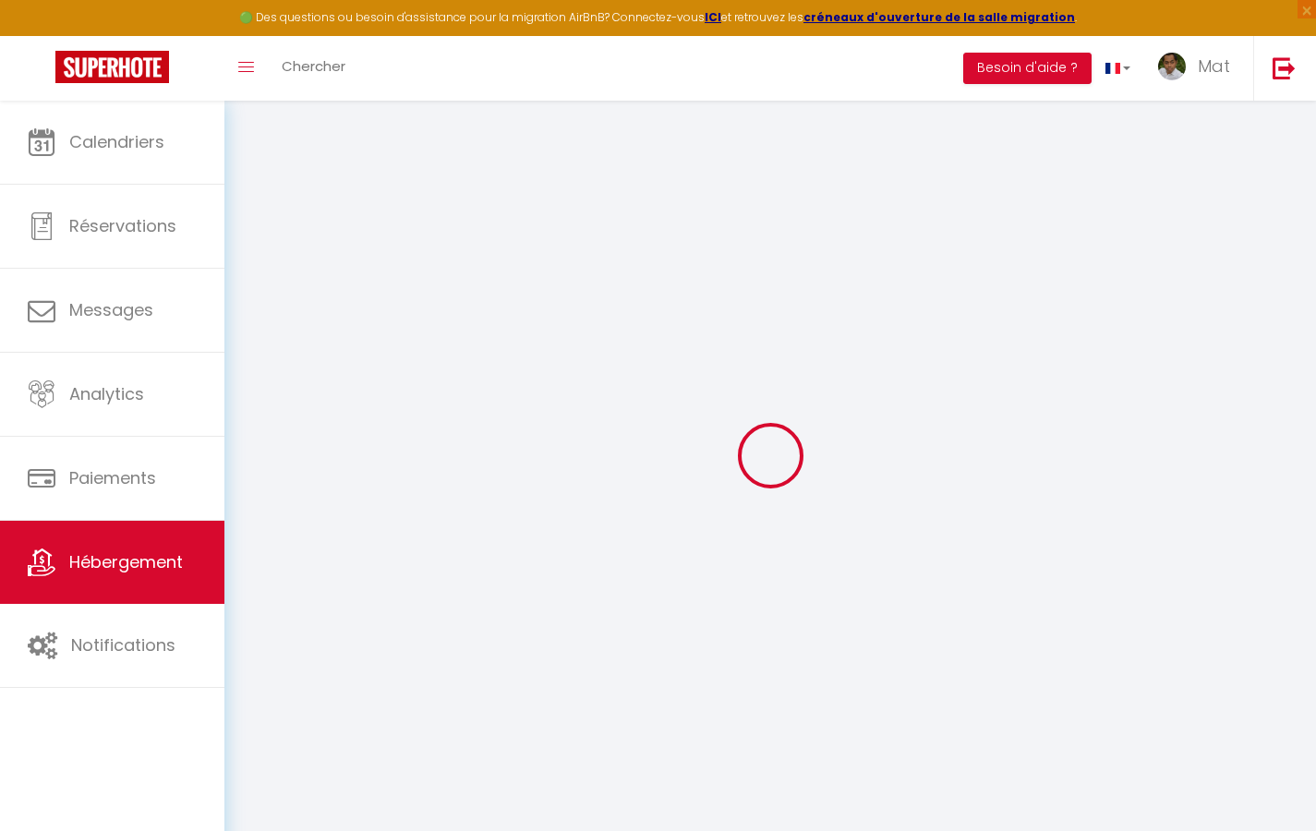
type input "0"
select select
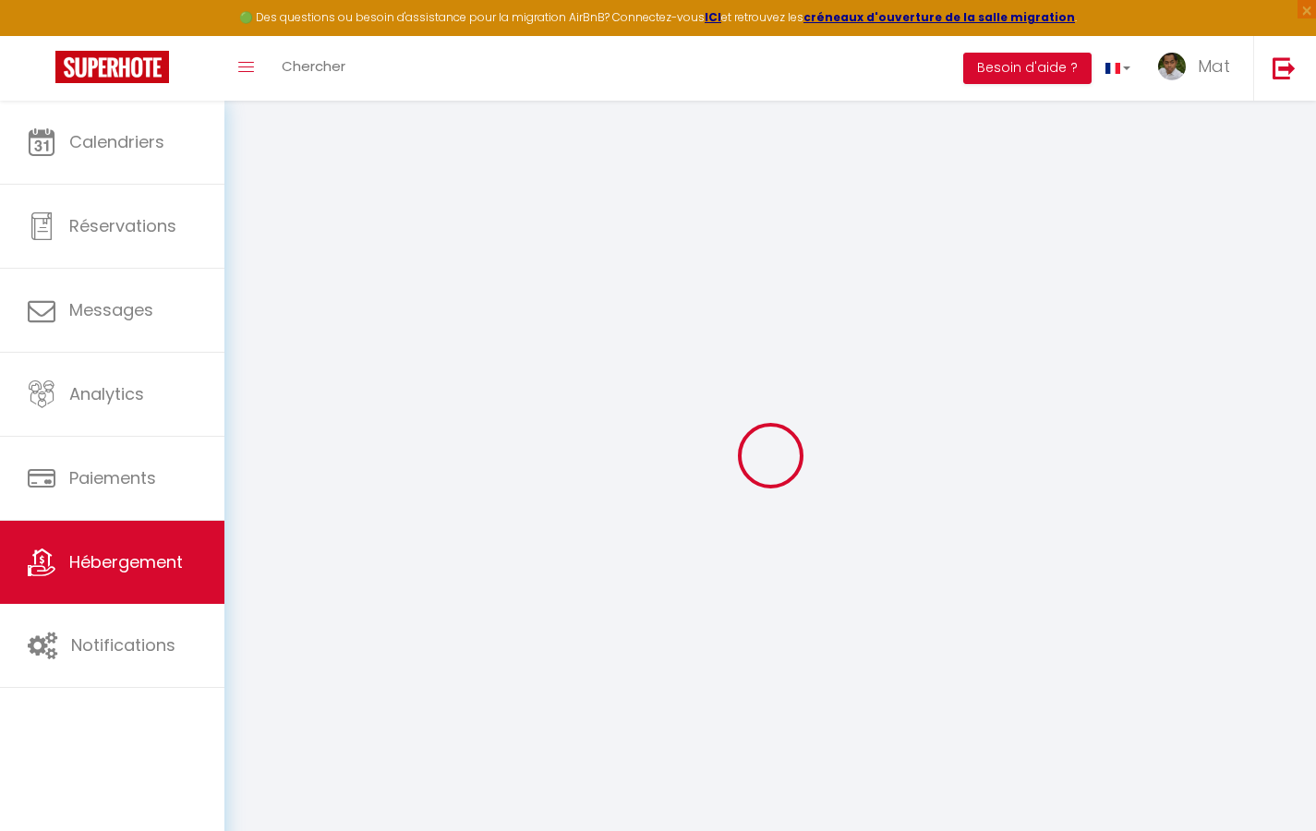
select select
checkbox input "true"
checkbox input "false"
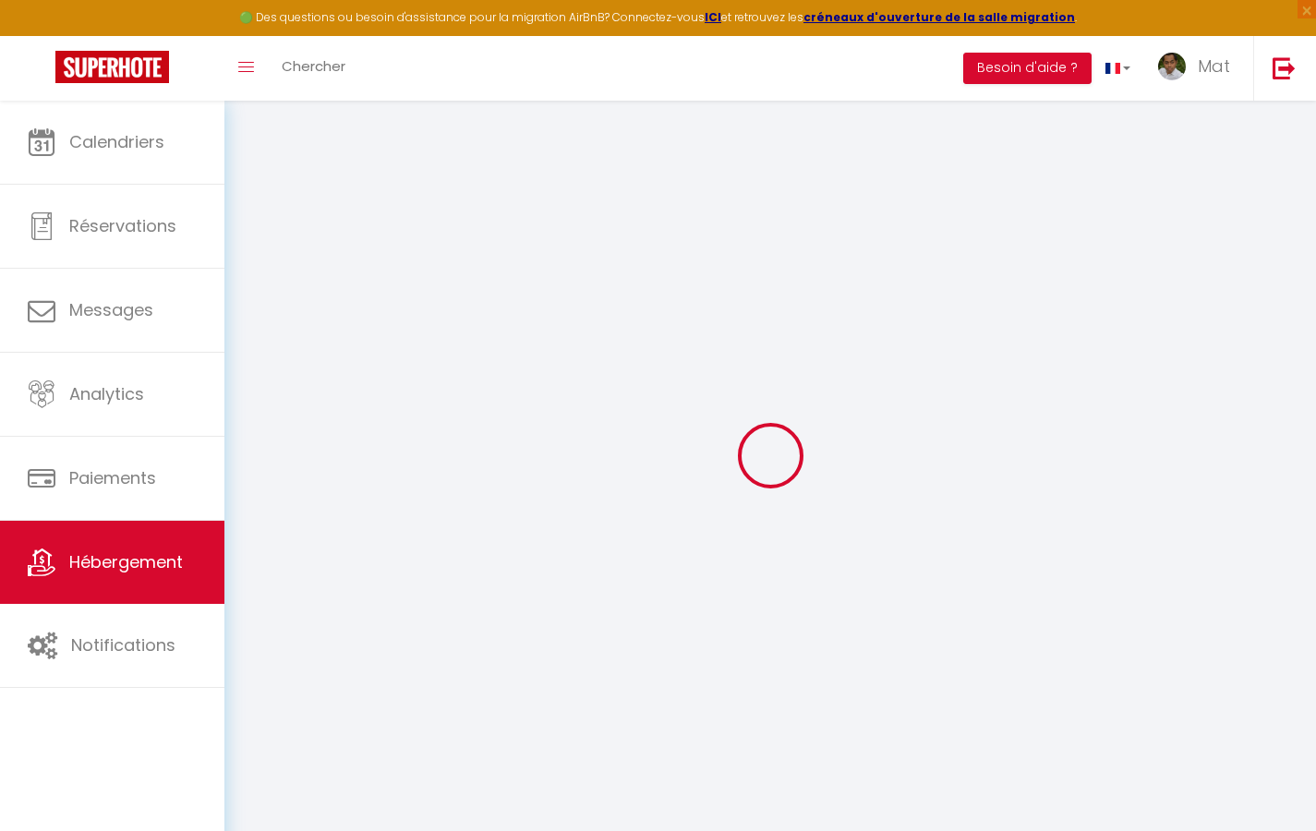
select select
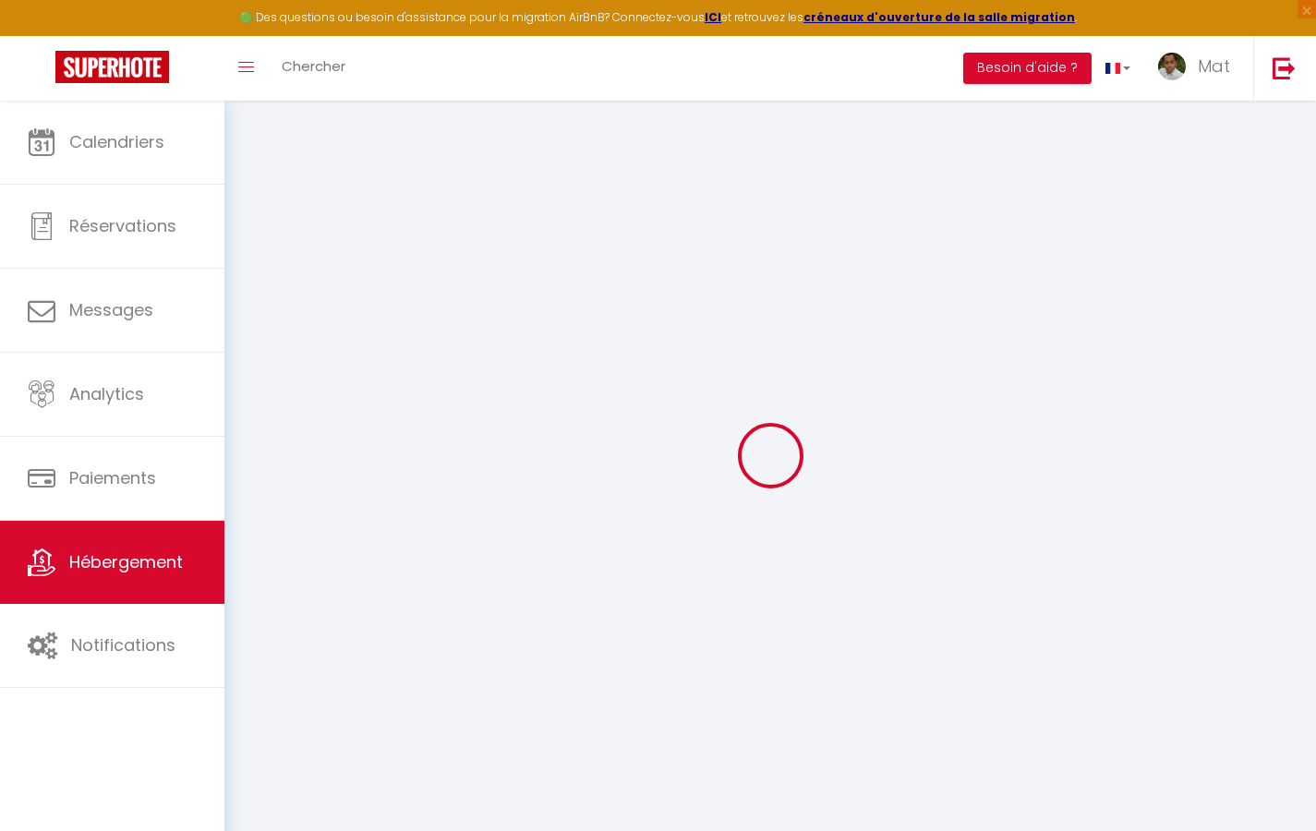
checkbox input "true"
checkbox input "false"
checkbox input "true"
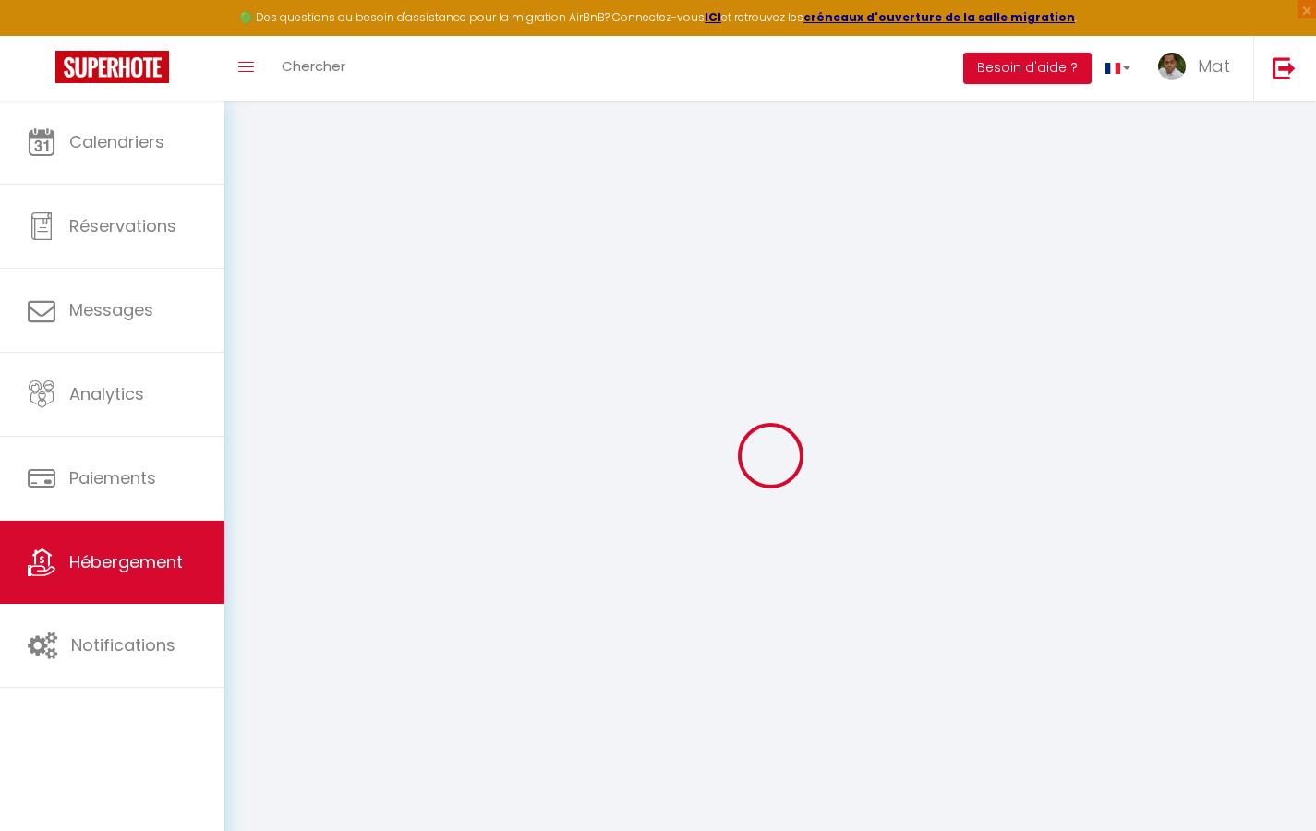
checkbox input "true"
checkbox input "false"
select select "17:00"
select select "23:30"
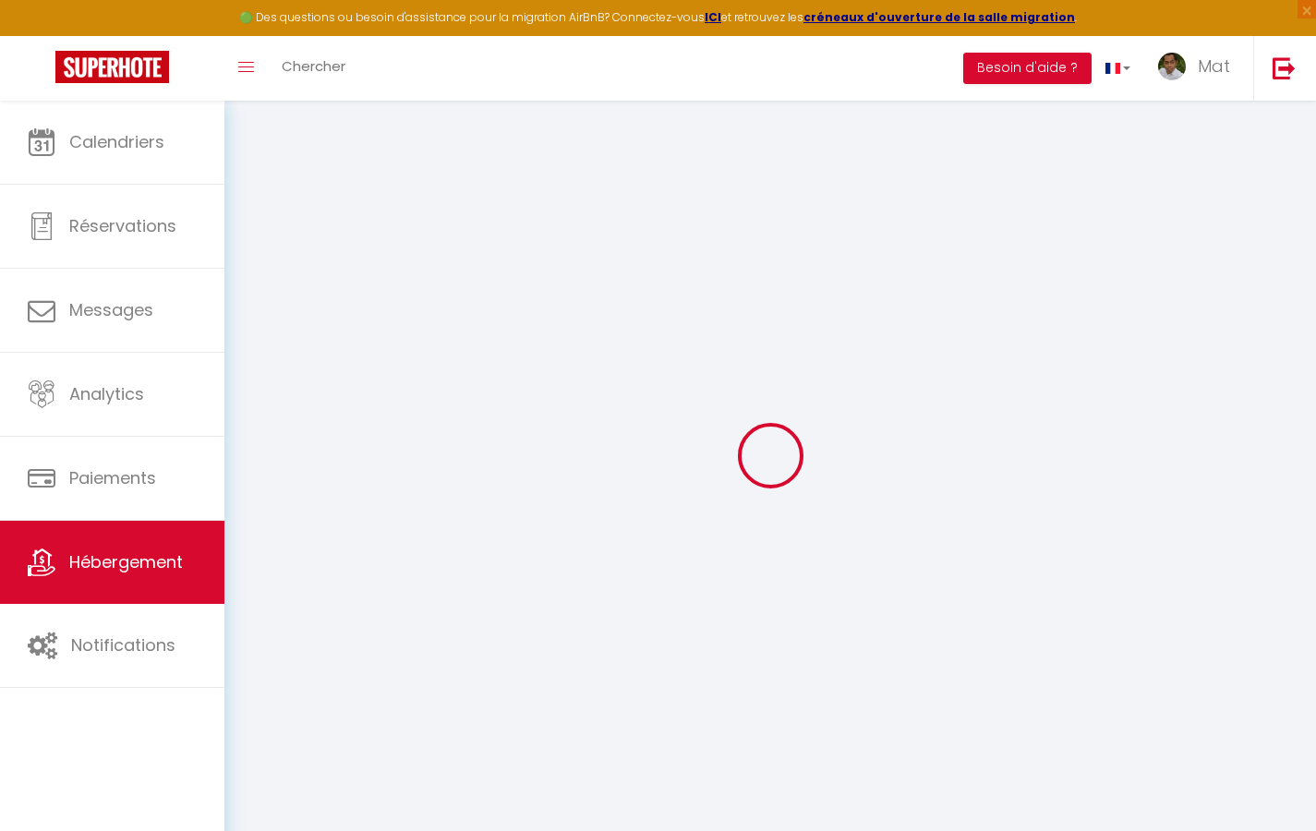
select select "10:00"
select select "30"
select select "120"
select select "2365"
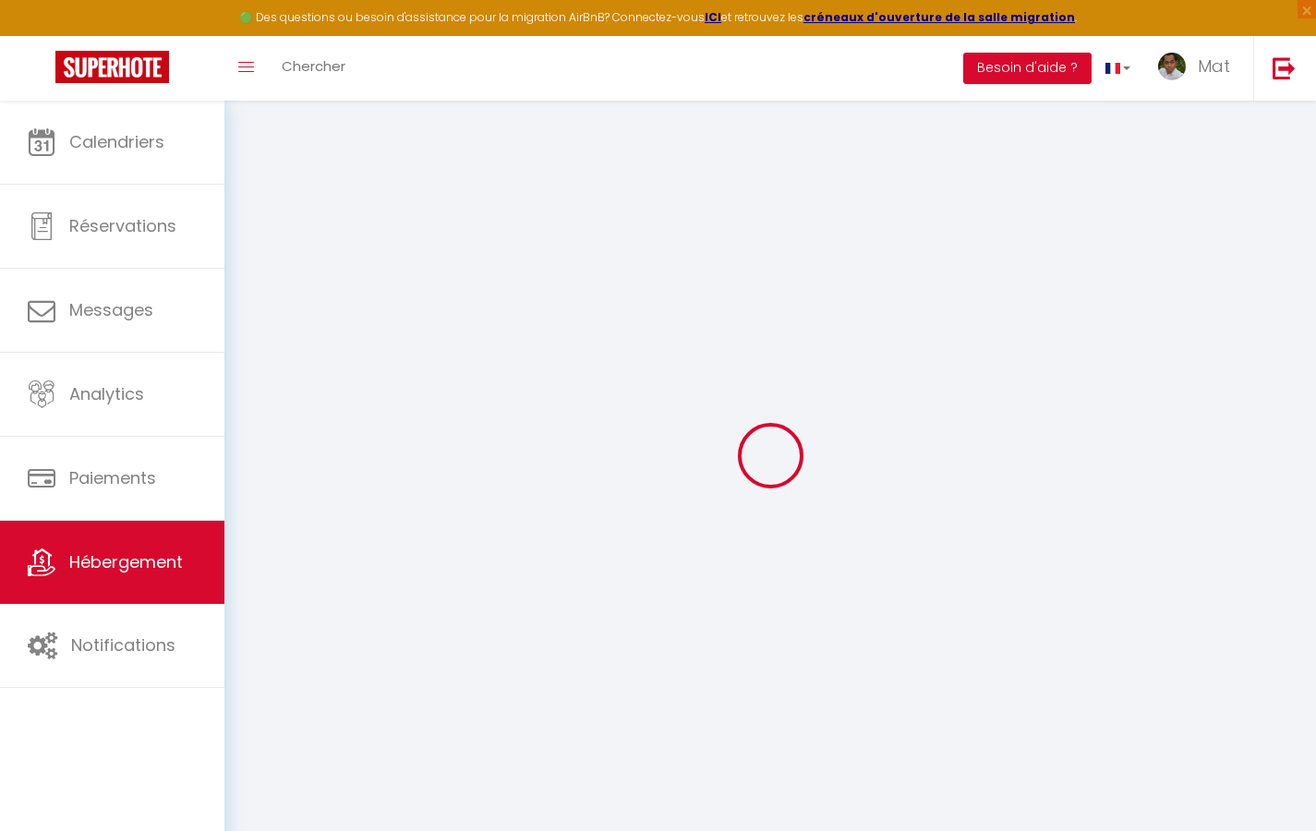
checkbox input "true"
checkbox input "false"
checkbox input "true"
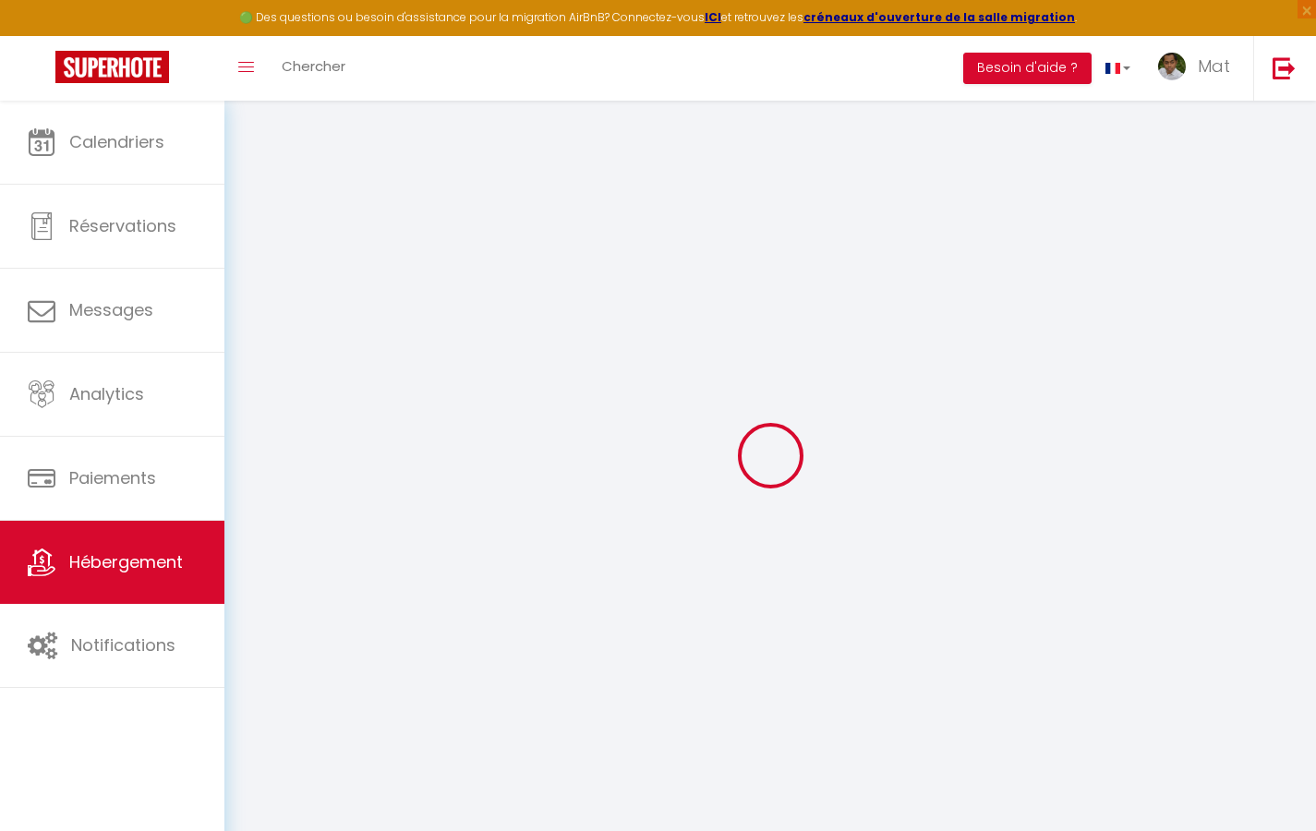
checkbox input "true"
checkbox input "false"
